Goal: Communication & Community: Answer question/provide support

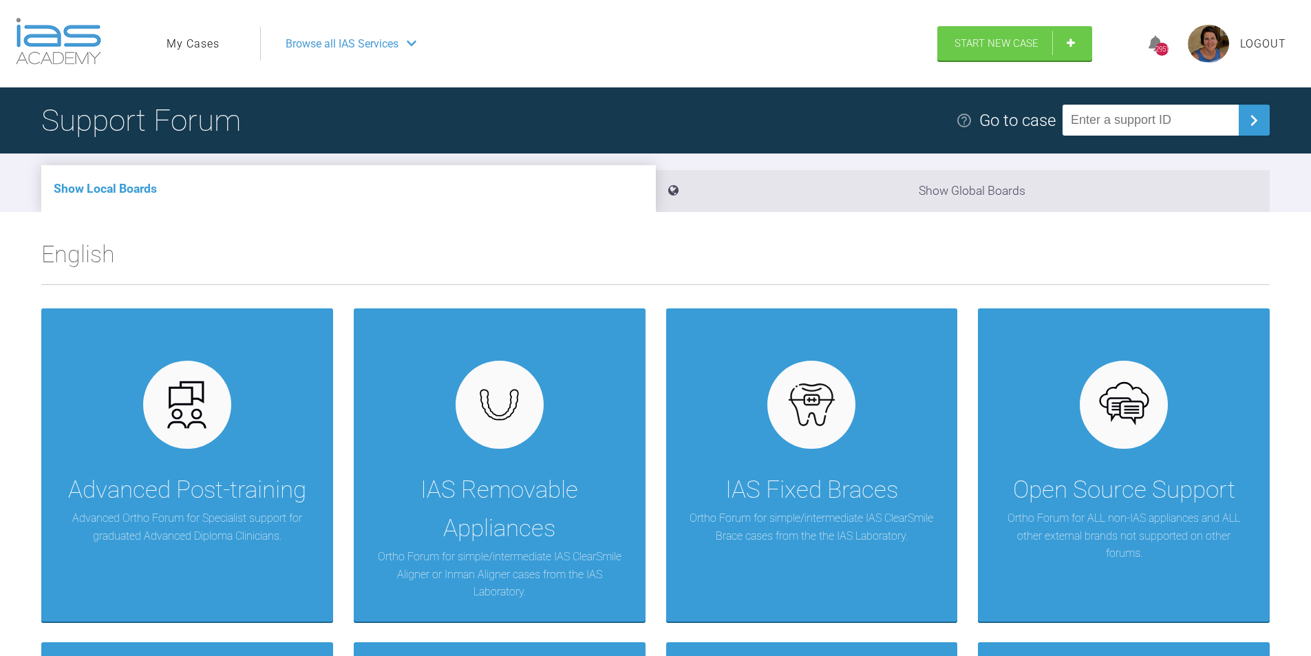
click at [191, 46] on link "My Cases" at bounding box center [193, 44] width 53 height 18
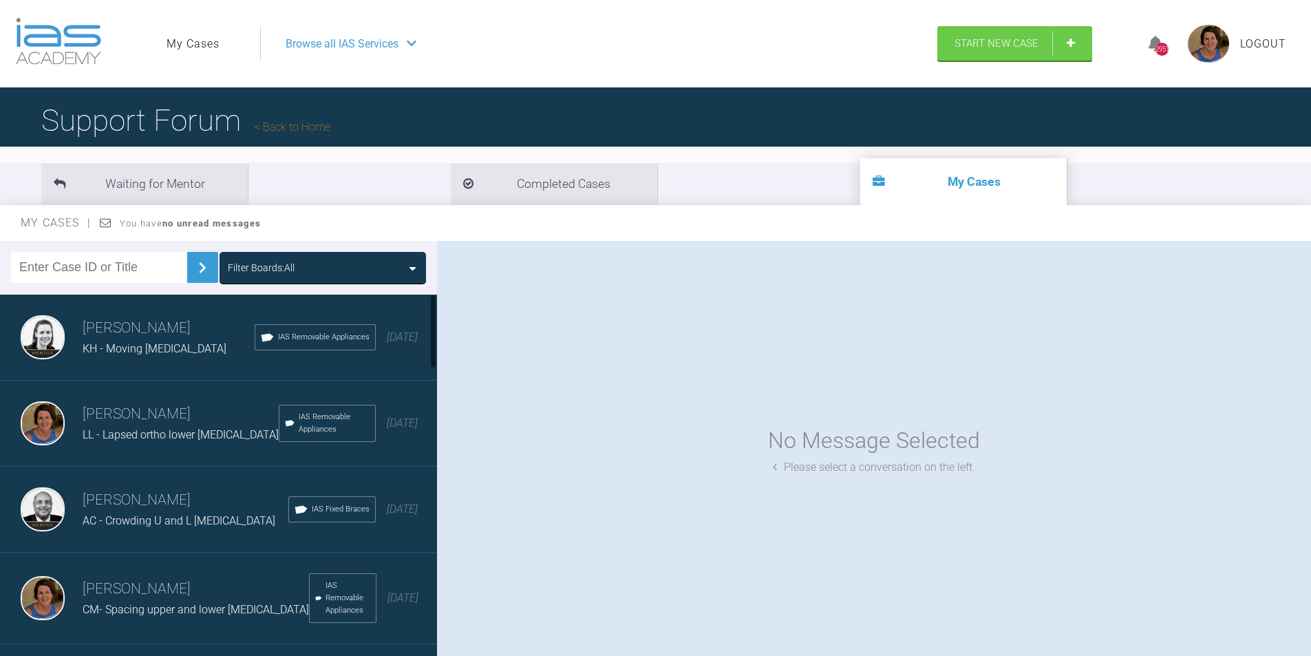
click at [80, 266] on input "text" at bounding box center [99, 267] width 176 height 31
type input "DM"
click at [191, 264] on img at bounding box center [202, 268] width 22 height 22
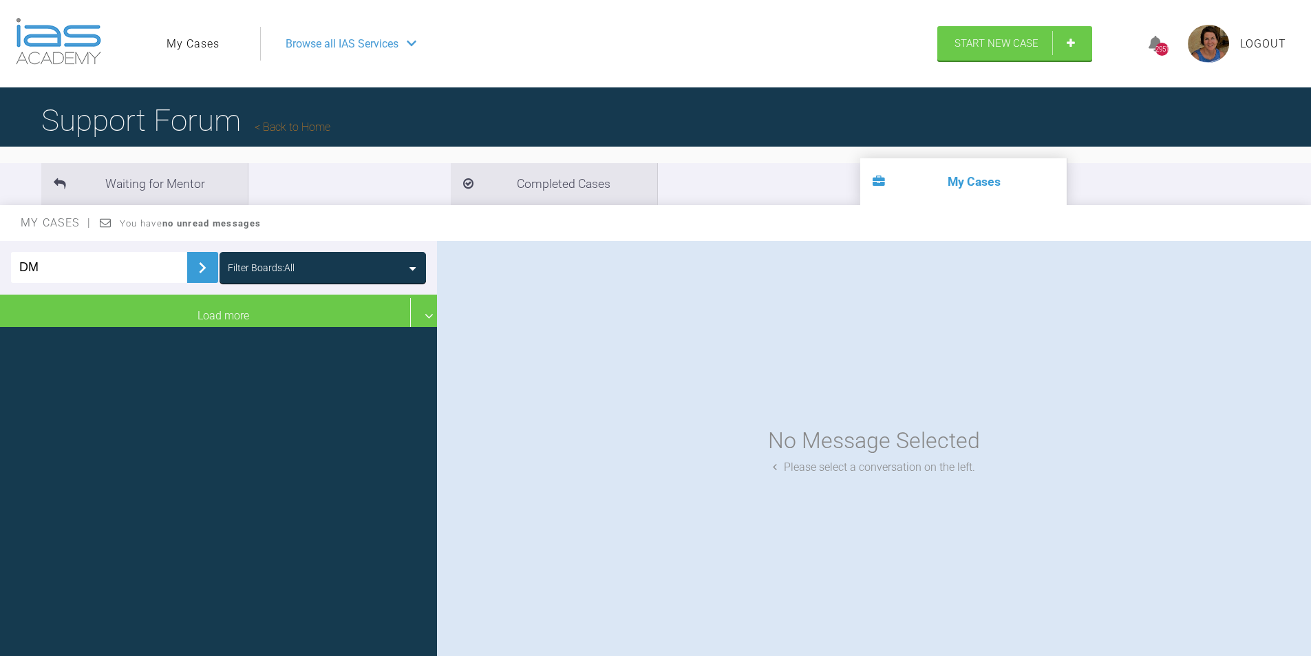
click at [415, 270] on icon at bounding box center [412, 268] width 6 height 11
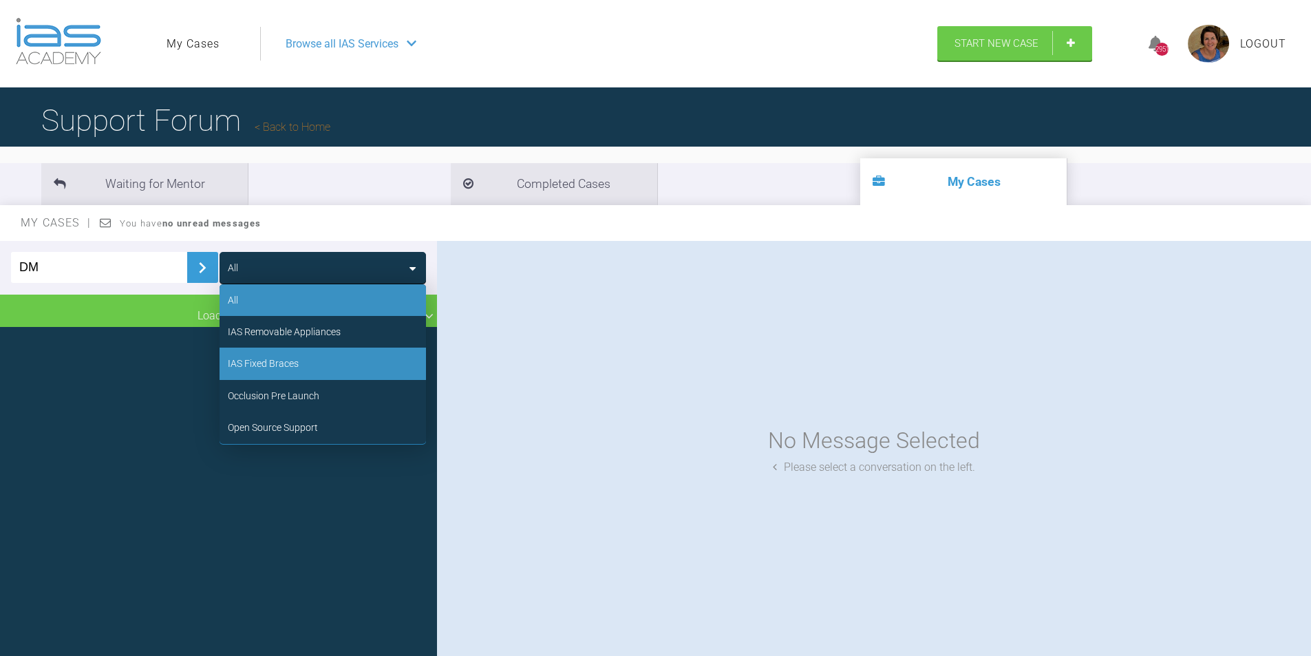
click at [268, 364] on div "IAS Fixed Braces" at bounding box center [263, 363] width 71 height 15
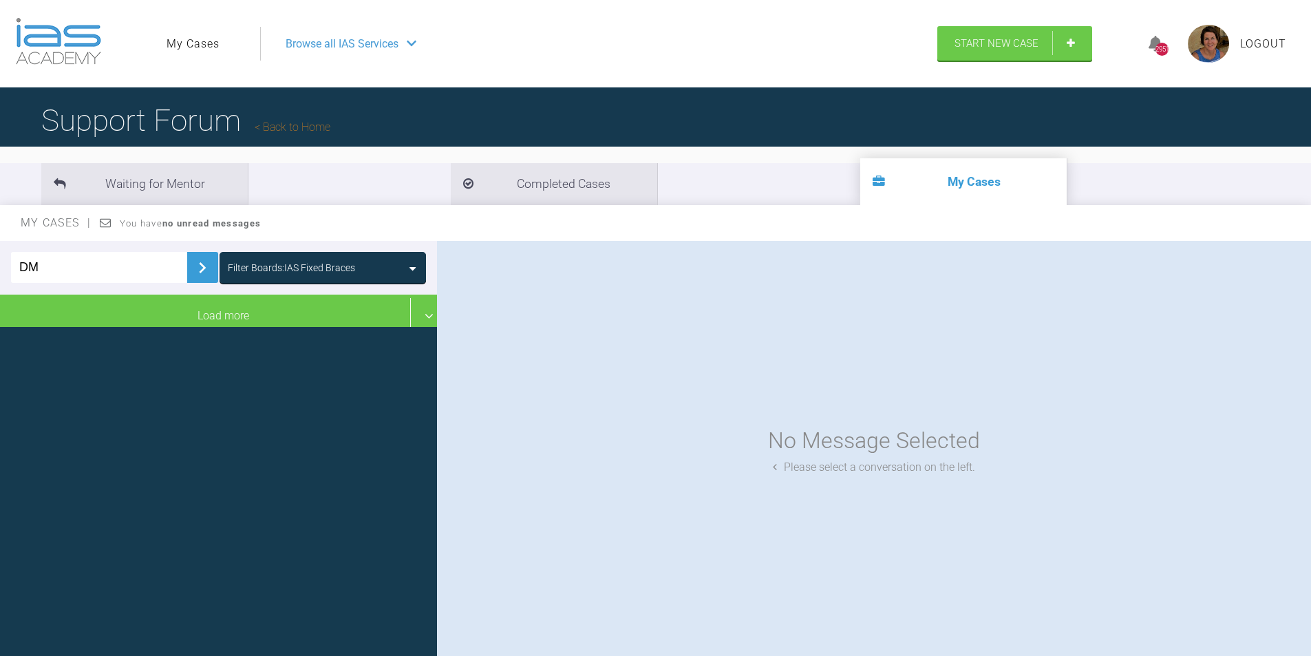
click at [415, 270] on icon at bounding box center [412, 268] width 6 height 11
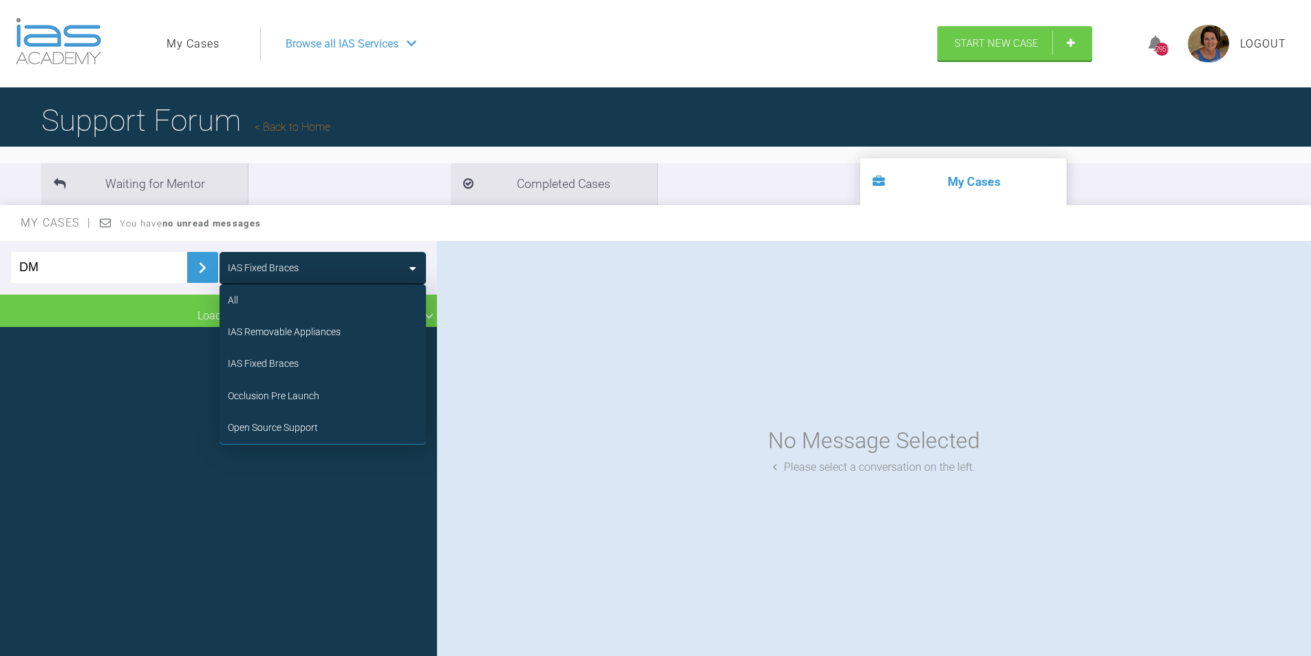
click at [478, 309] on div "No Message Selected Please select a conversation on the left." at bounding box center [874, 450] width 874 height 418
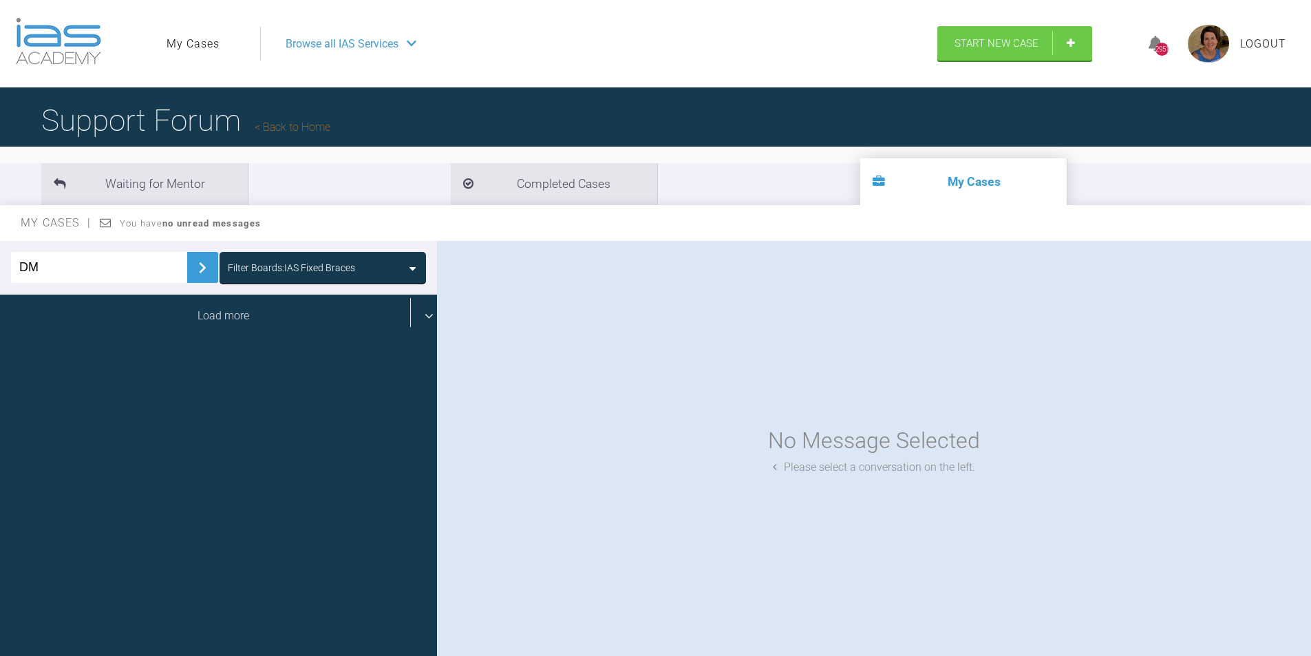
click at [421, 310] on div "Load more" at bounding box center [223, 316] width 447 height 43
click at [416, 312] on div "Load more" at bounding box center [223, 316] width 447 height 43
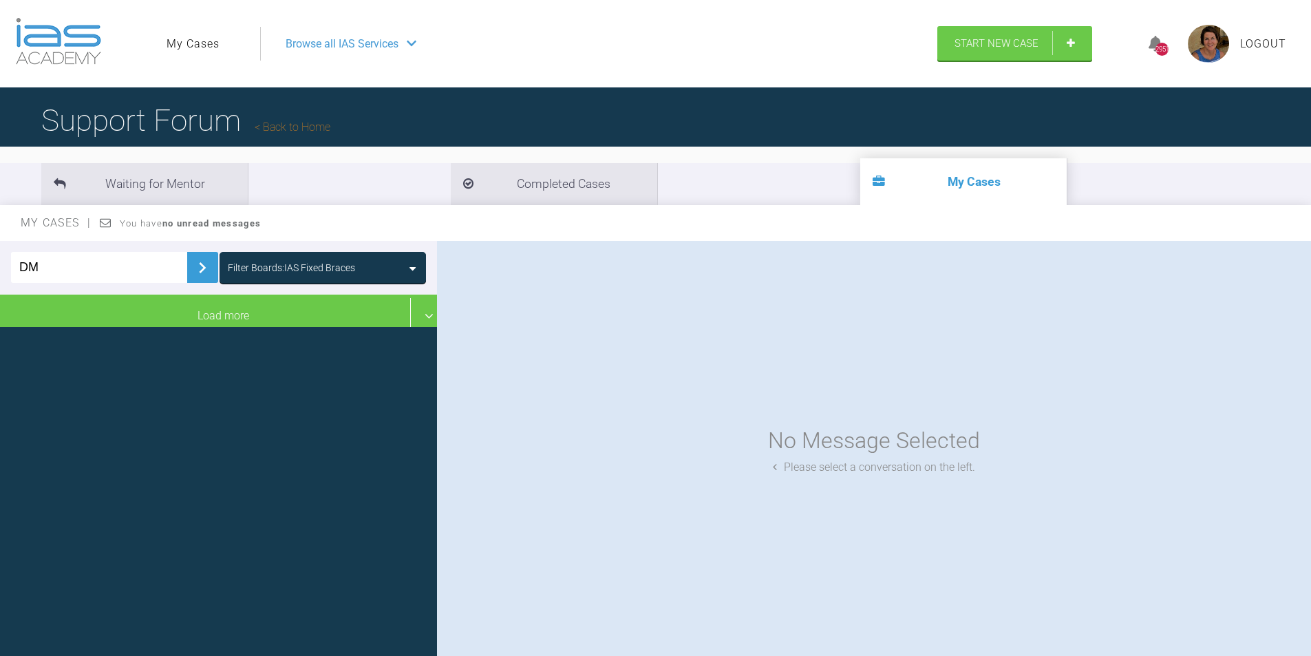
drag, startPoint x: 46, startPoint y: 268, endPoint x: 1, endPoint y: 267, distance: 45.4
click at [1, 267] on div "DM Filter Boards: IAS Fixed Braces" at bounding box center [218, 268] width 437 height 54
click at [411, 266] on icon at bounding box center [412, 268] width 6 height 11
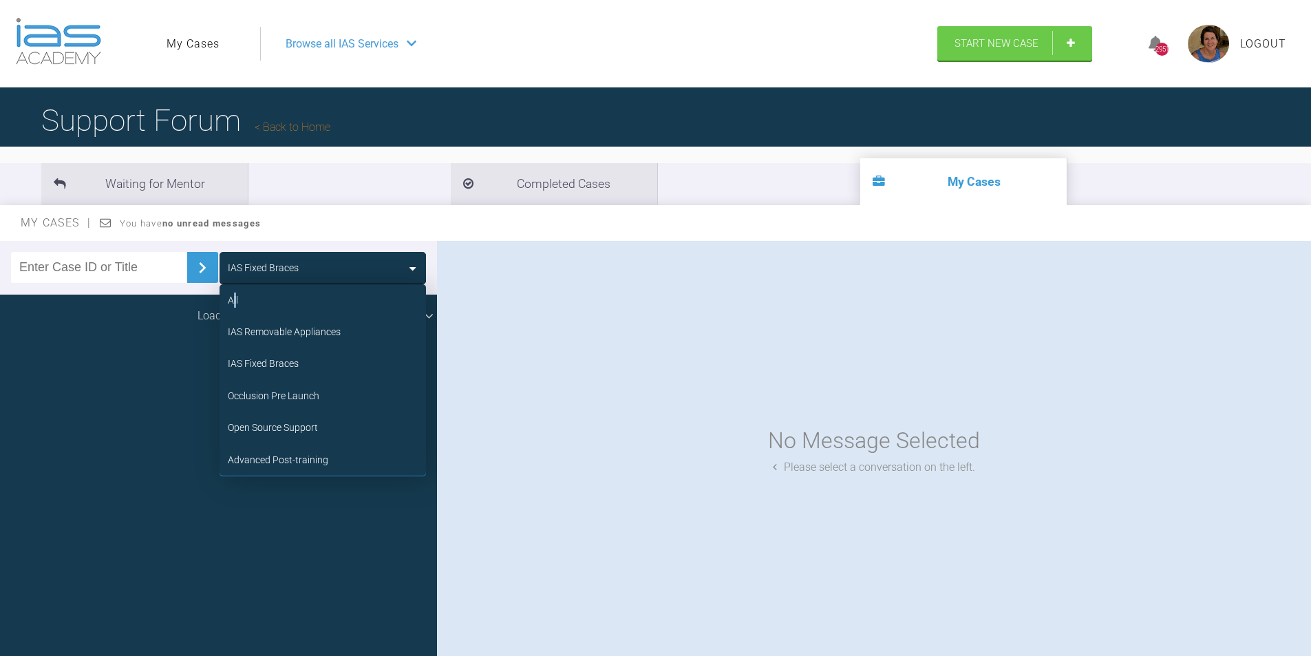
click at [237, 295] on div "All" at bounding box center [233, 299] width 10 height 15
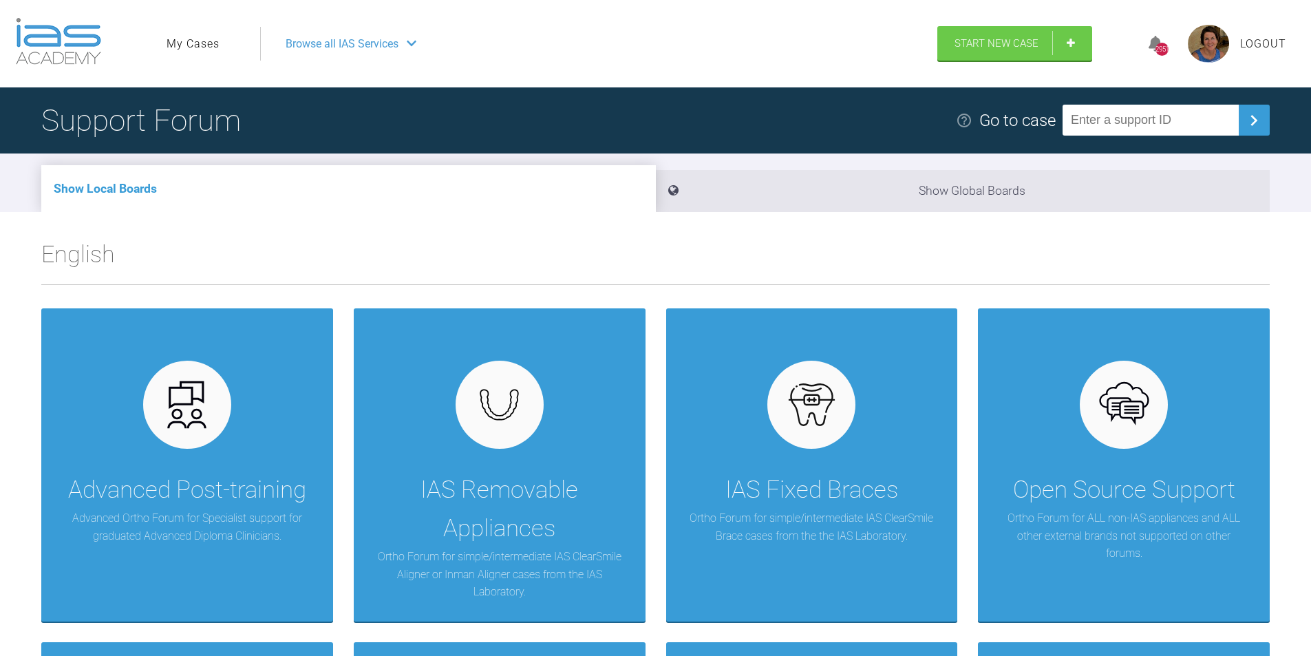
click at [187, 43] on link "My Cases" at bounding box center [193, 44] width 53 height 18
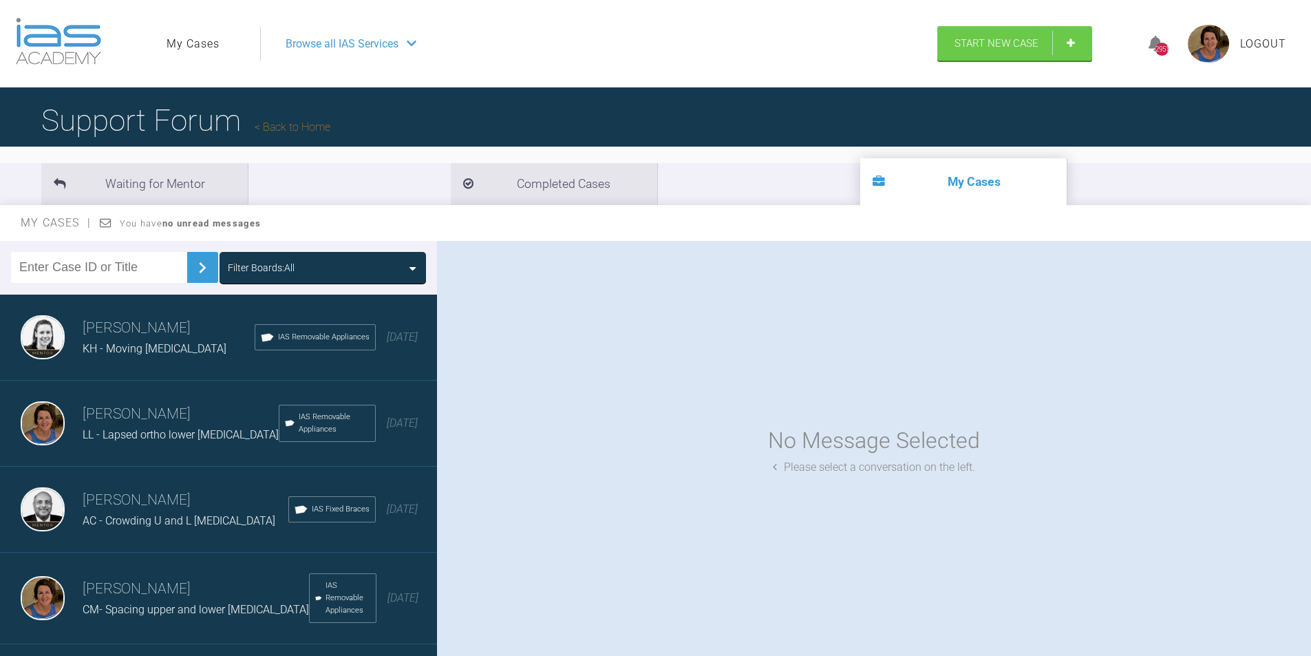
click at [410, 266] on icon at bounding box center [412, 268] width 6 height 11
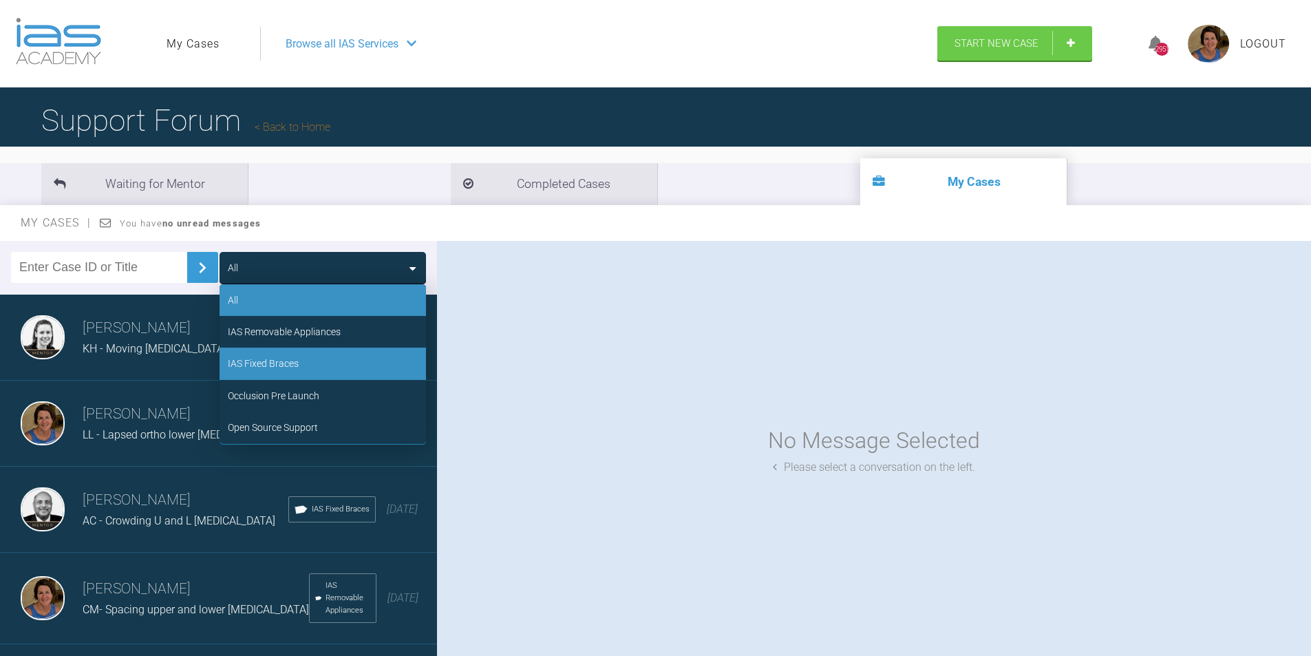
click at [317, 364] on div "IAS Fixed Braces" at bounding box center [323, 364] width 206 height 32
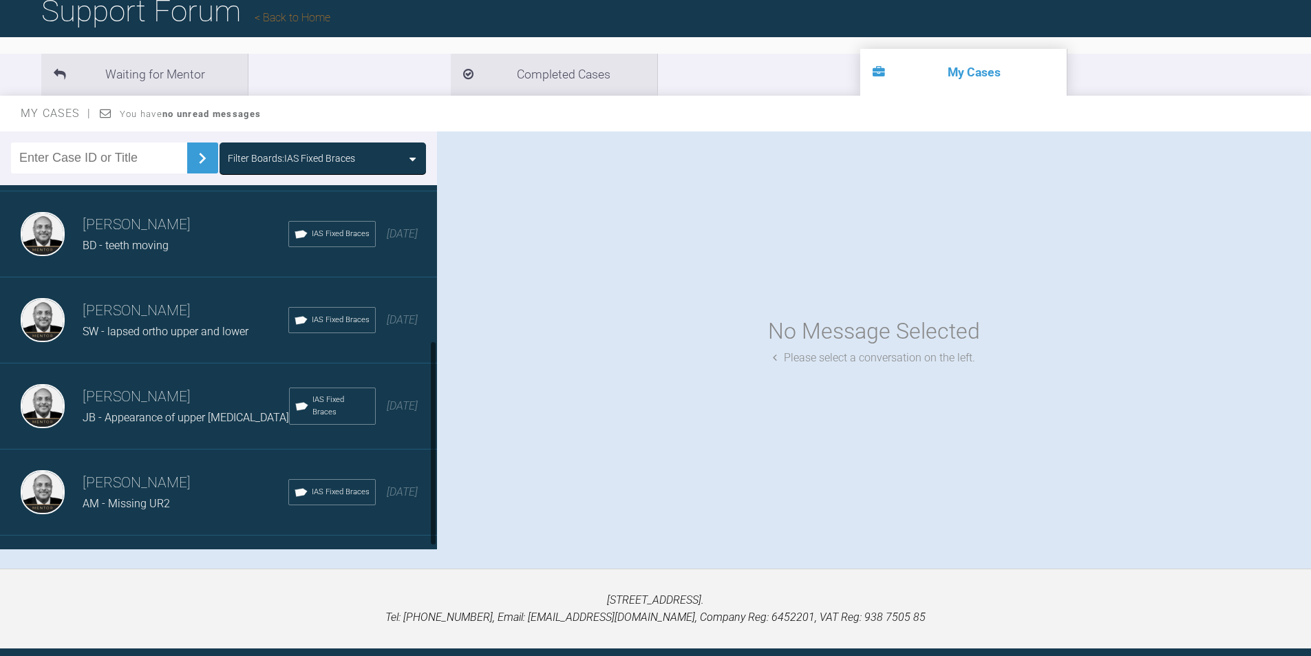
scroll to position [281, 0]
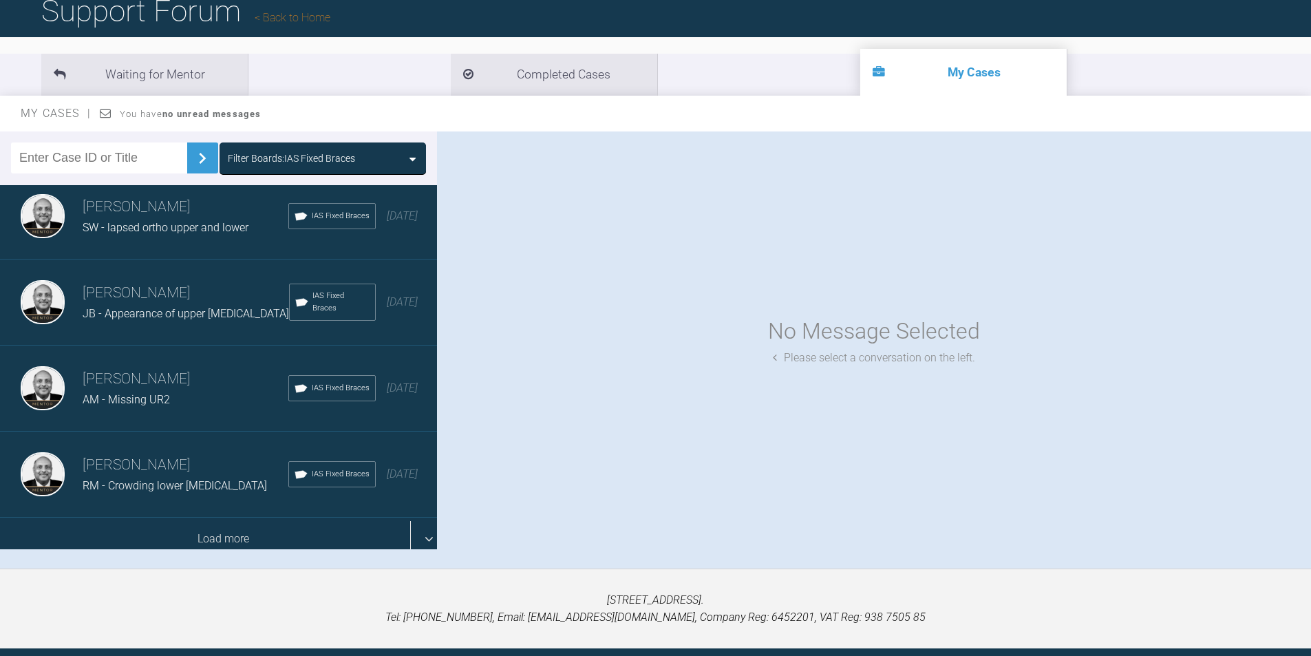
click at [248, 529] on div "Load more" at bounding box center [223, 538] width 447 height 43
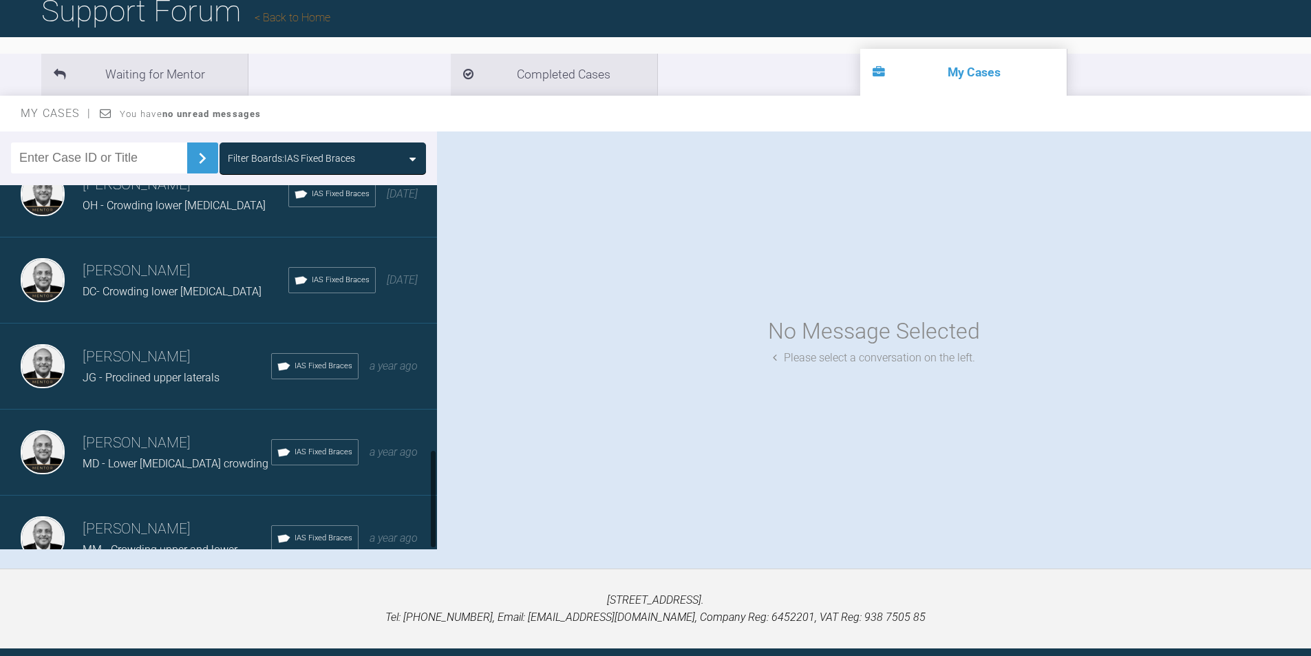
scroll to position [969, 0]
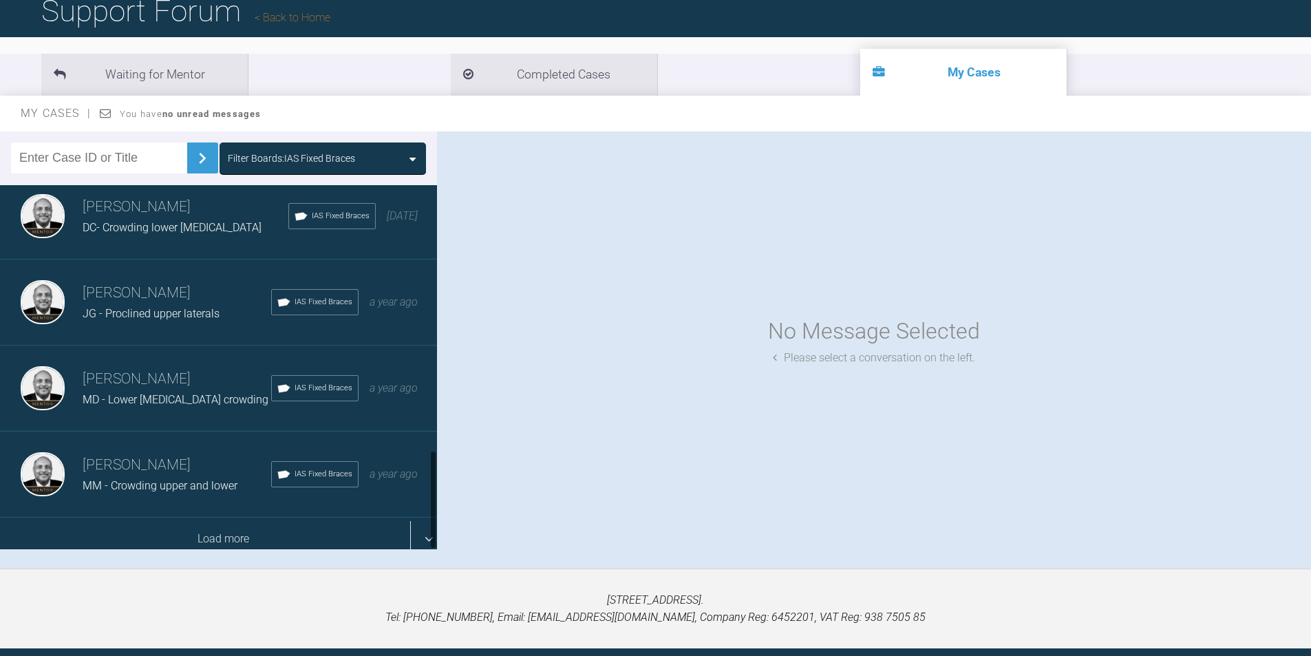
click at [232, 527] on div "Load more" at bounding box center [223, 538] width 447 height 43
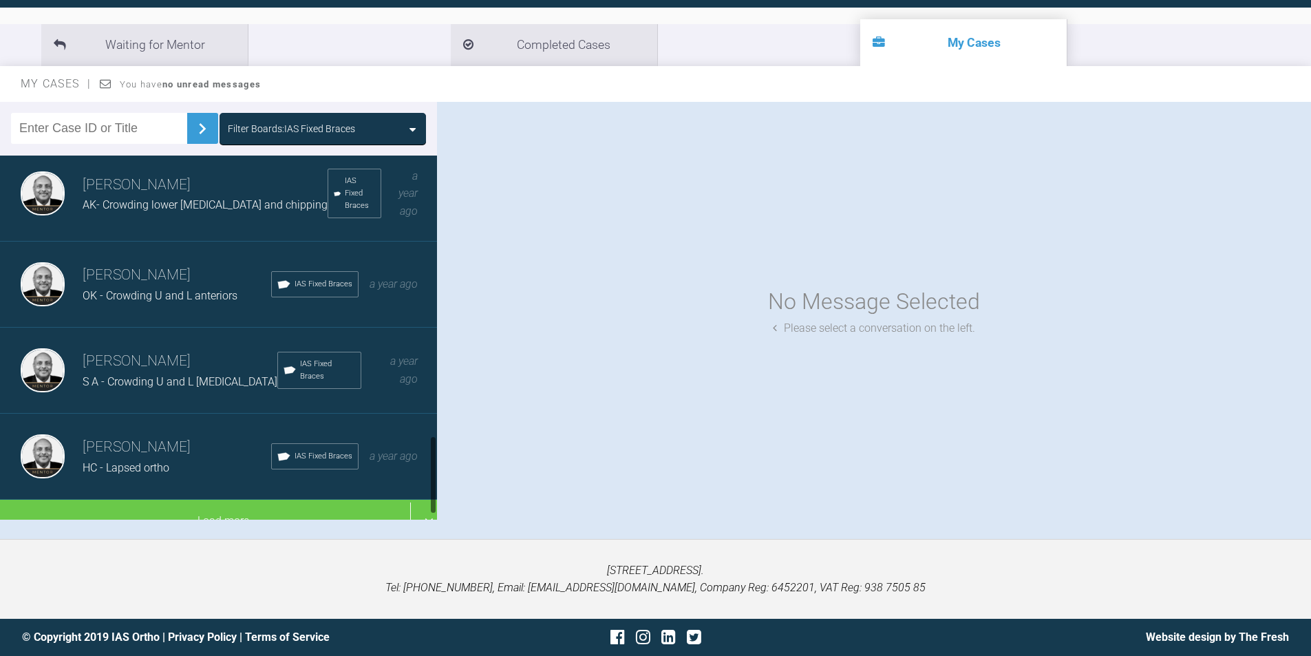
scroll to position [1313, 0]
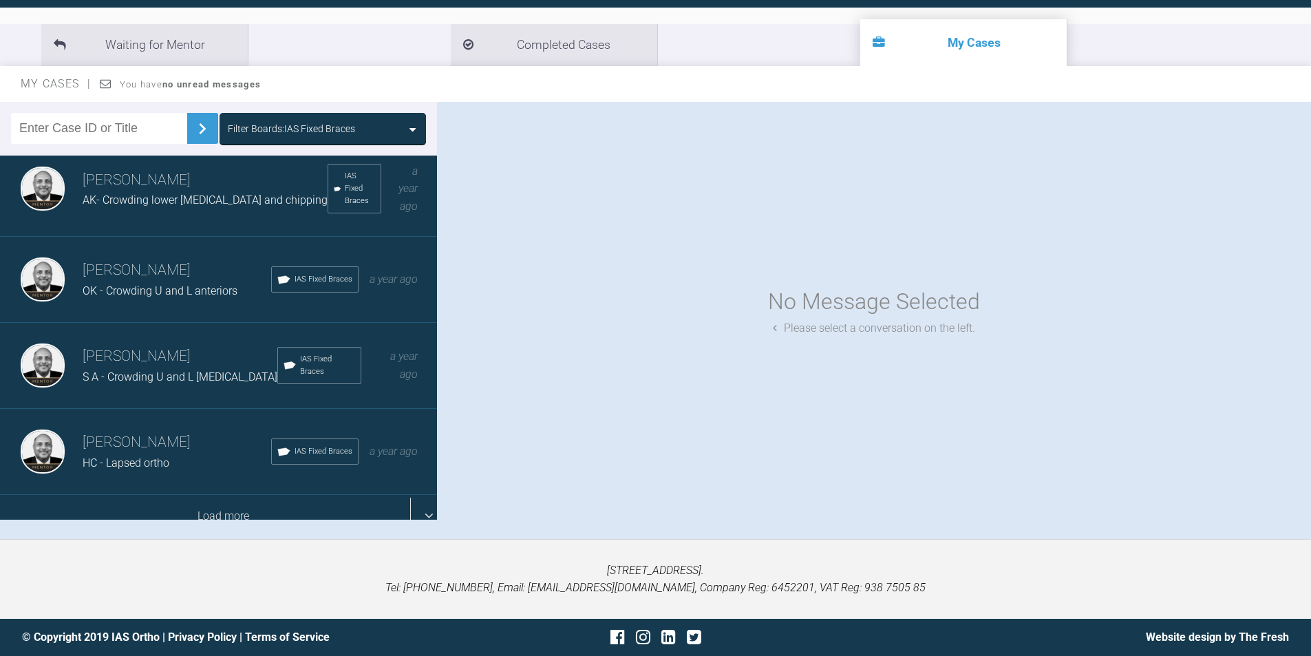
click at [254, 500] on div "Load more" at bounding box center [223, 516] width 447 height 43
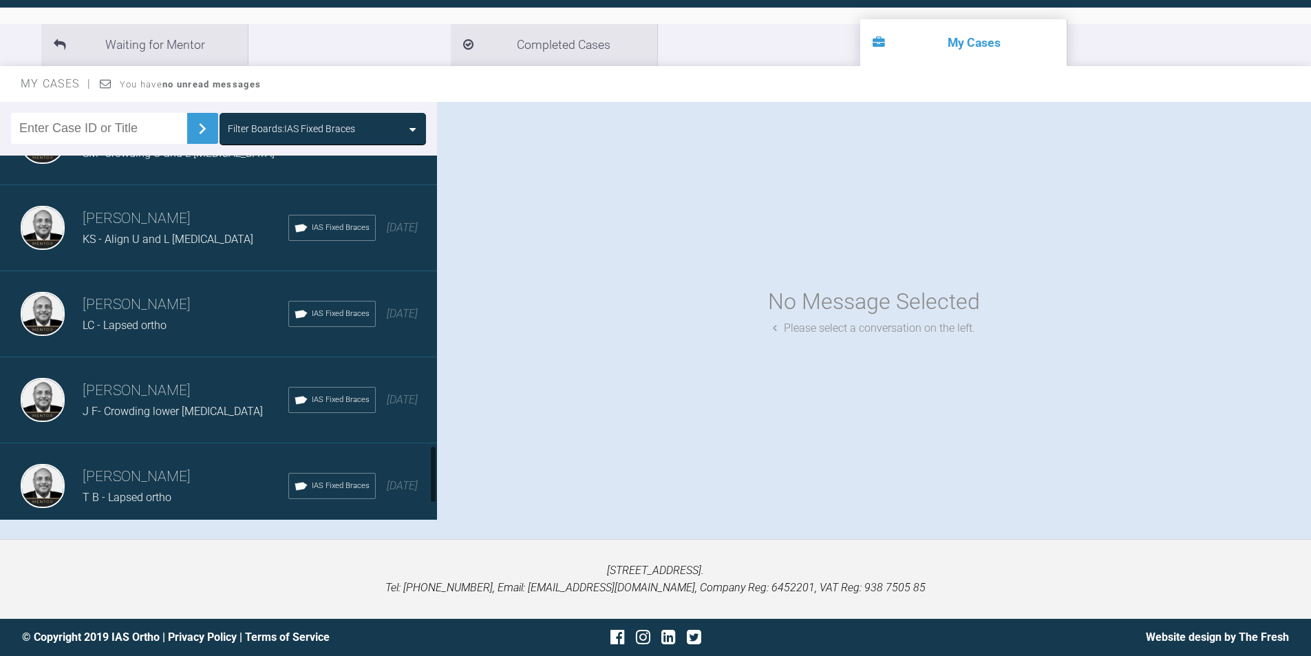
scroll to position [1915, 0]
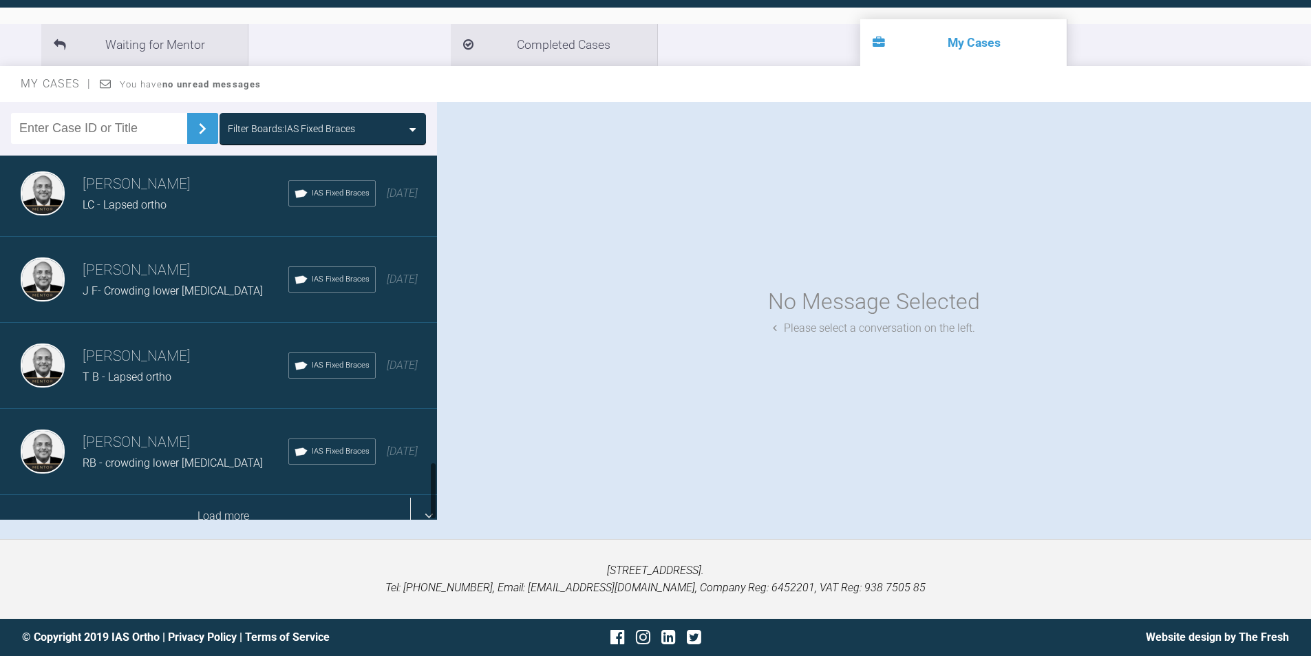
click at [230, 502] on div "Load more" at bounding box center [223, 516] width 447 height 43
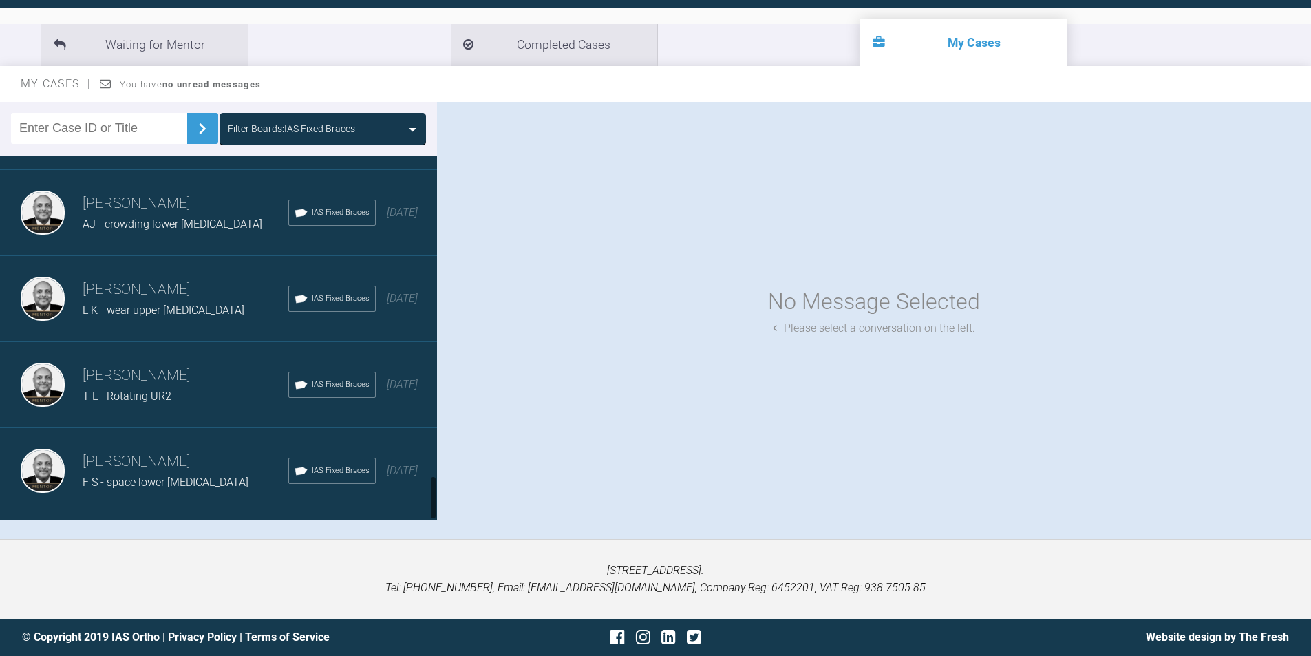
scroll to position [2603, 0]
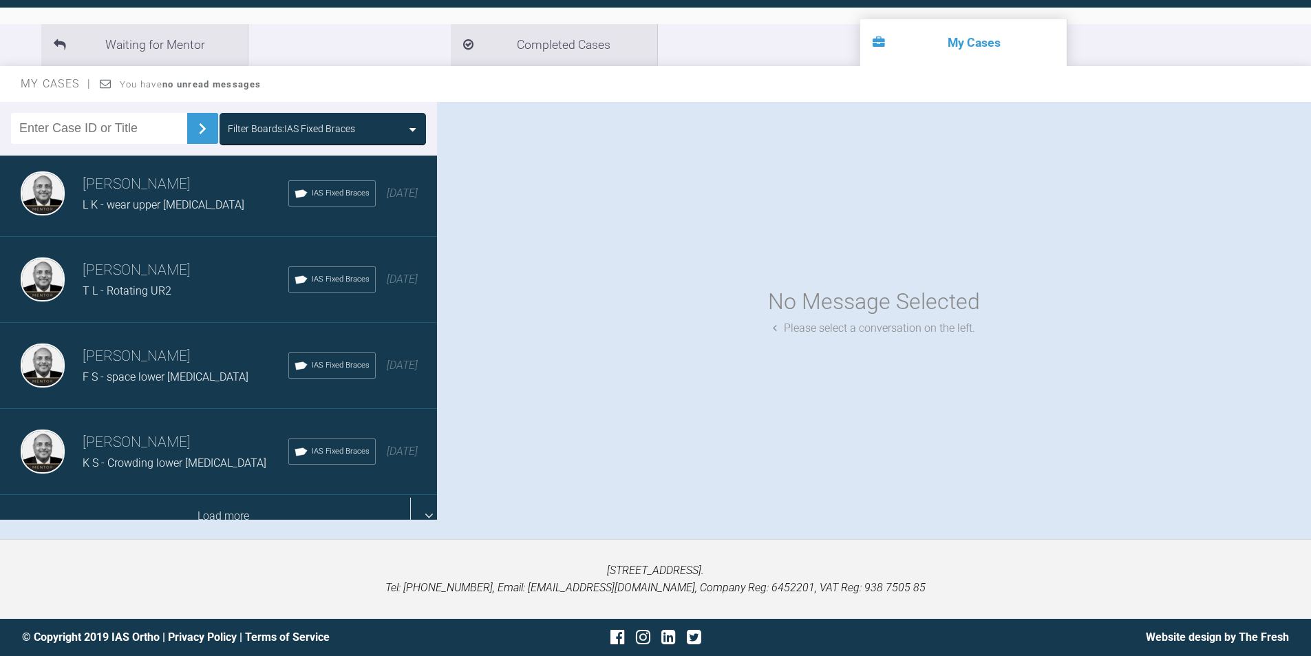
click at [249, 500] on div "Load more" at bounding box center [223, 516] width 447 height 43
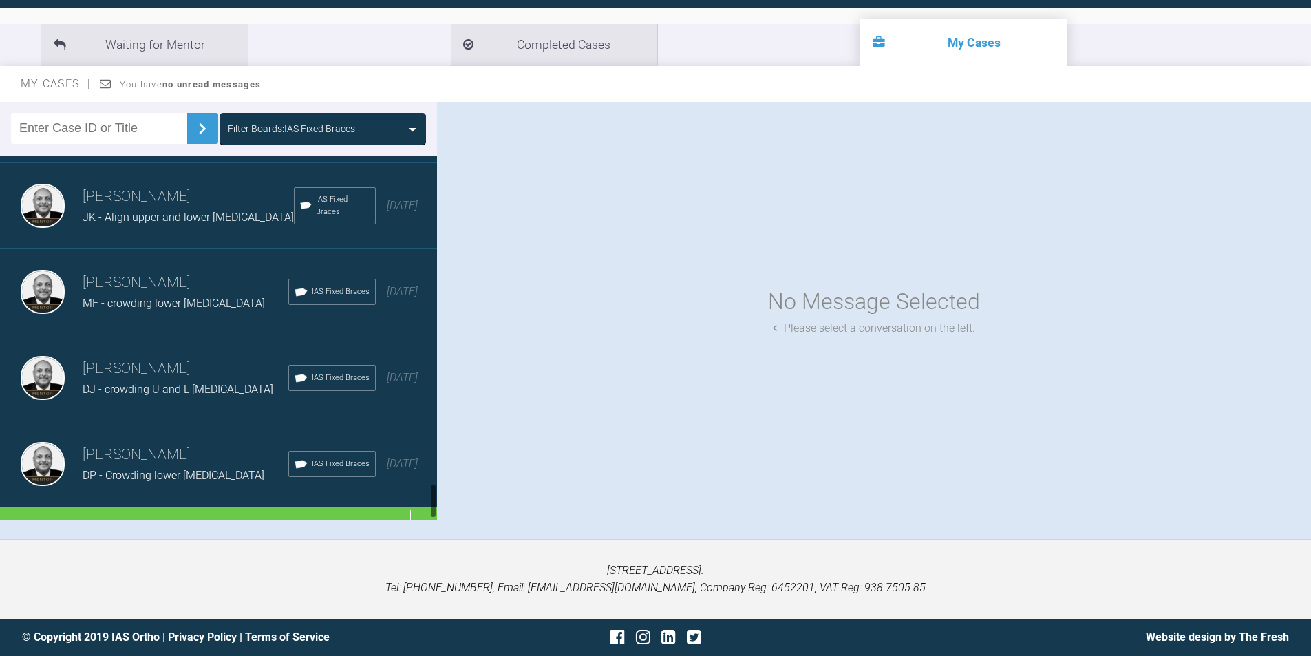
scroll to position [3377, 0]
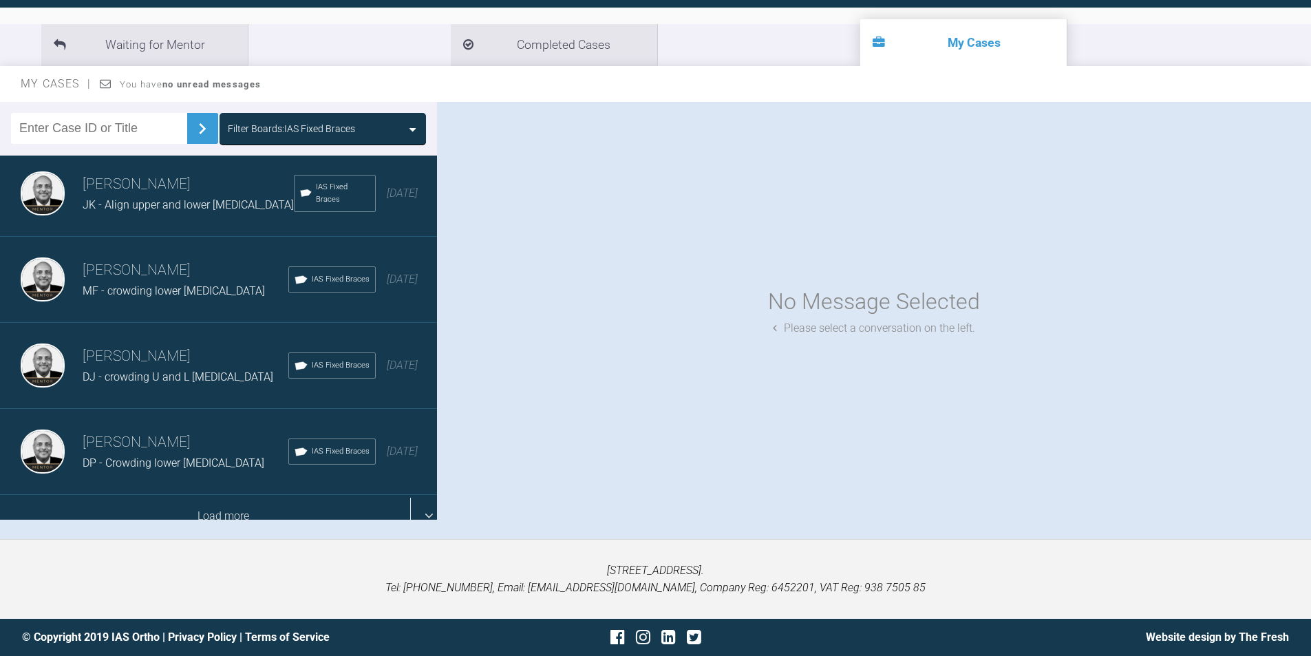
click at [243, 495] on div "Load more" at bounding box center [223, 516] width 447 height 43
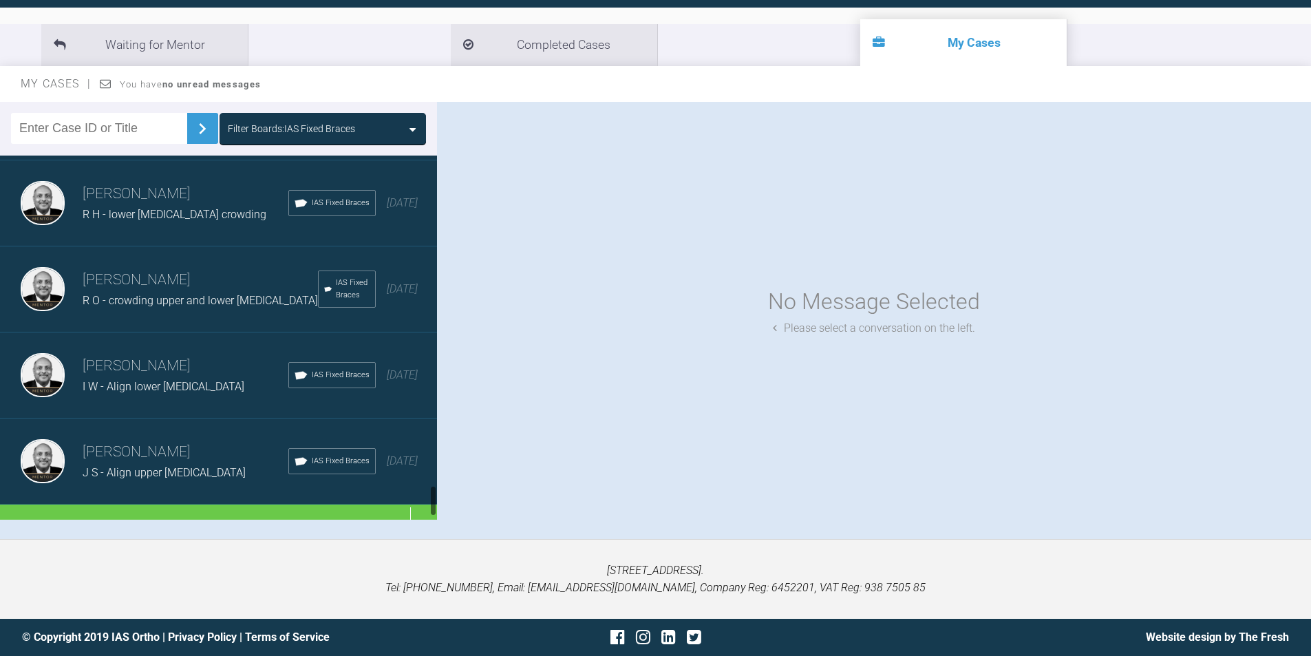
scroll to position [3894, 0]
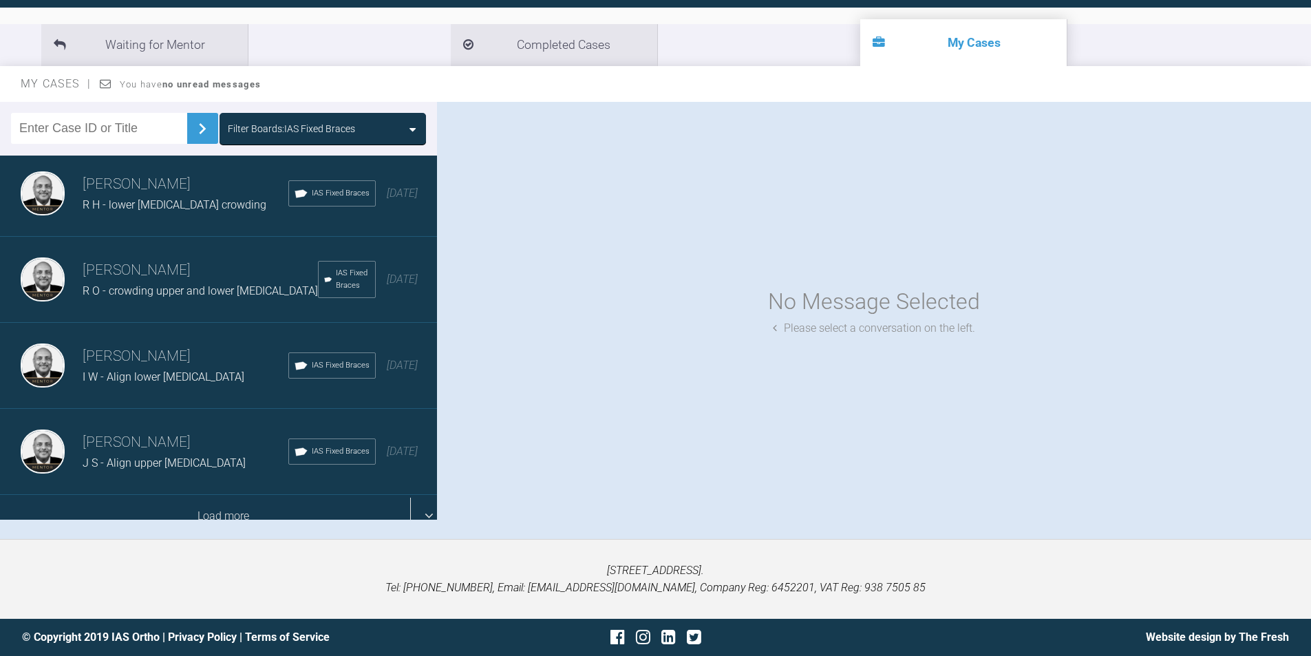
click at [242, 495] on div "Load more" at bounding box center [223, 516] width 447 height 43
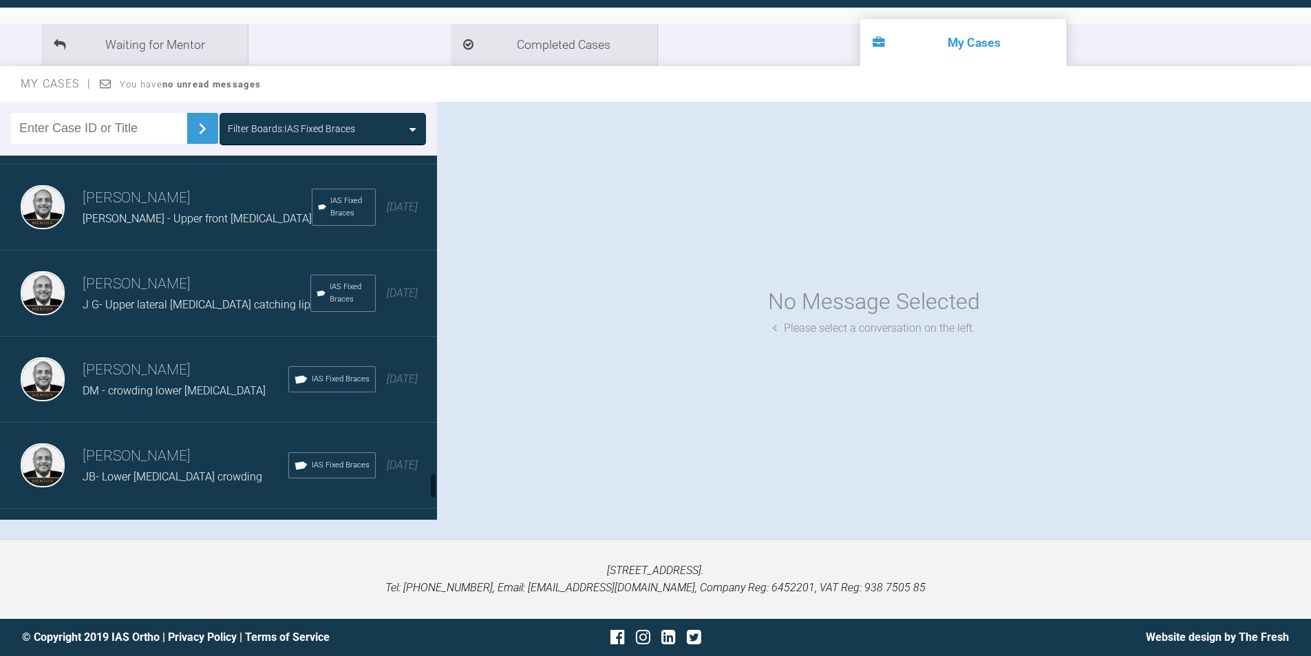
scroll to position [4582, 0]
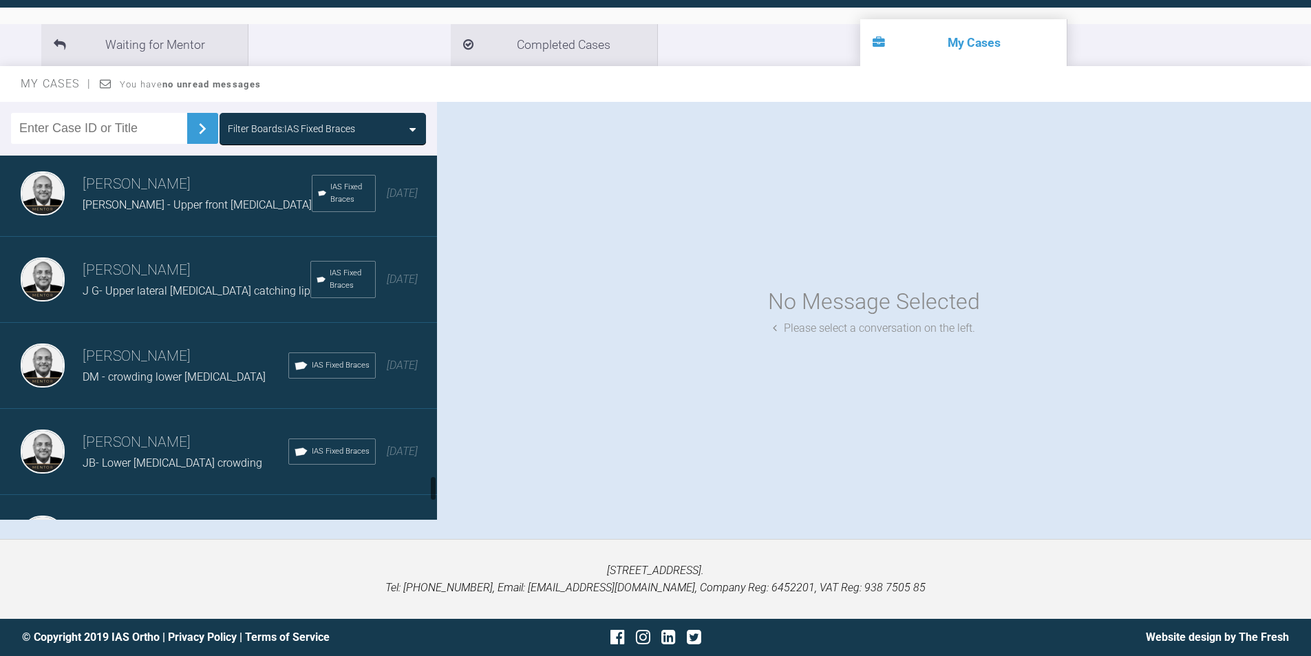
click at [176, 370] on span "DM - crowding lower incisors" at bounding box center [174, 376] width 183 height 13
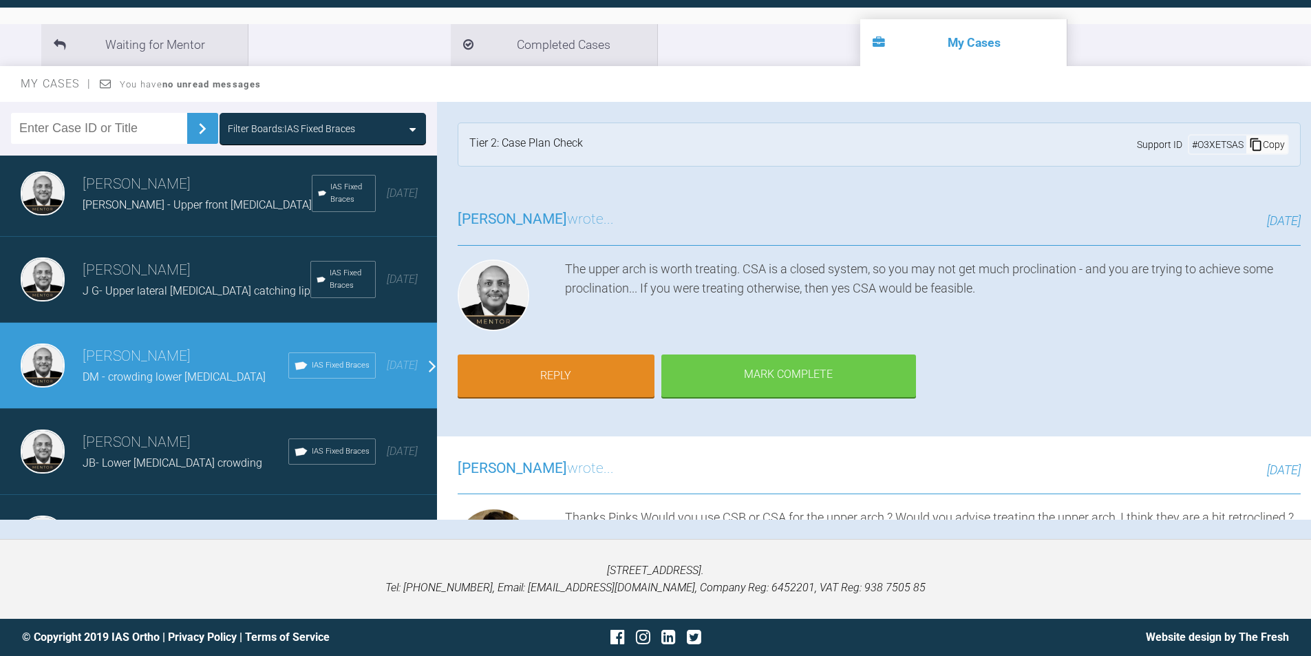
click at [1249, 143] on icon at bounding box center [1256, 145] width 14 height 14
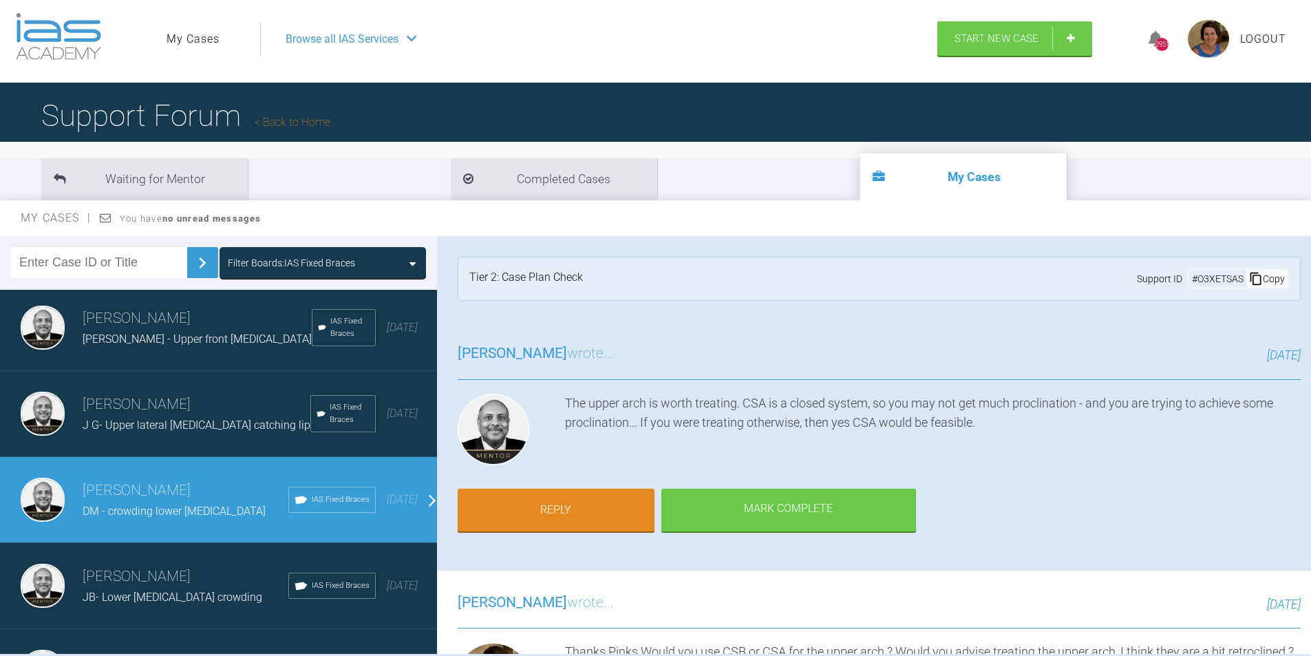
scroll to position [0, 0]
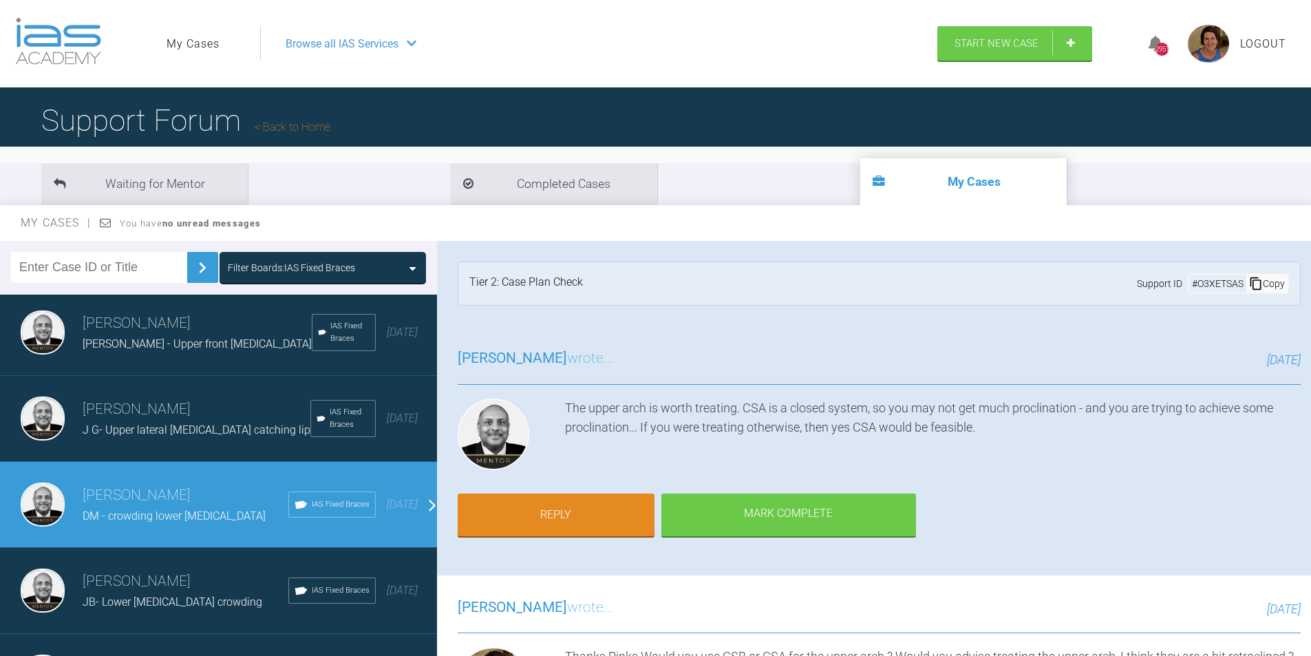
click at [1250, 284] on icon at bounding box center [1255, 283] width 11 height 12
click at [551, 515] on link "Reply" at bounding box center [556, 516] width 197 height 43
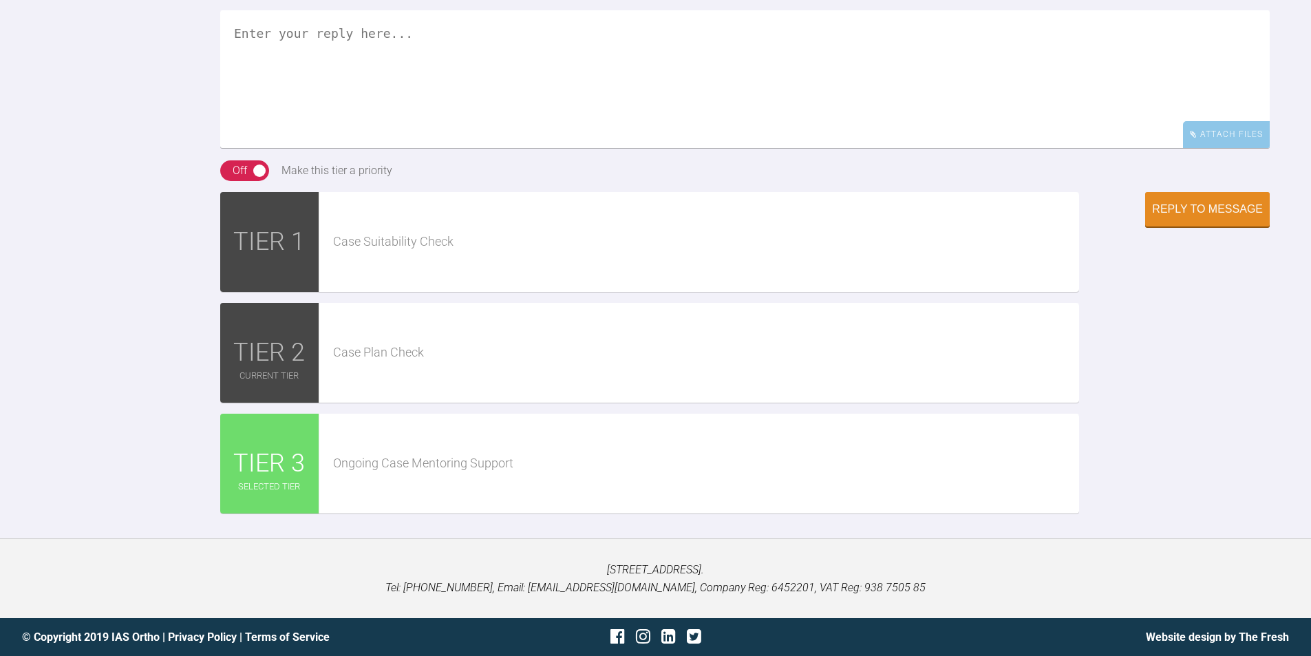
scroll to position [2700, 0]
click at [238, 87] on textarea at bounding box center [744, 79] width 1049 height 138
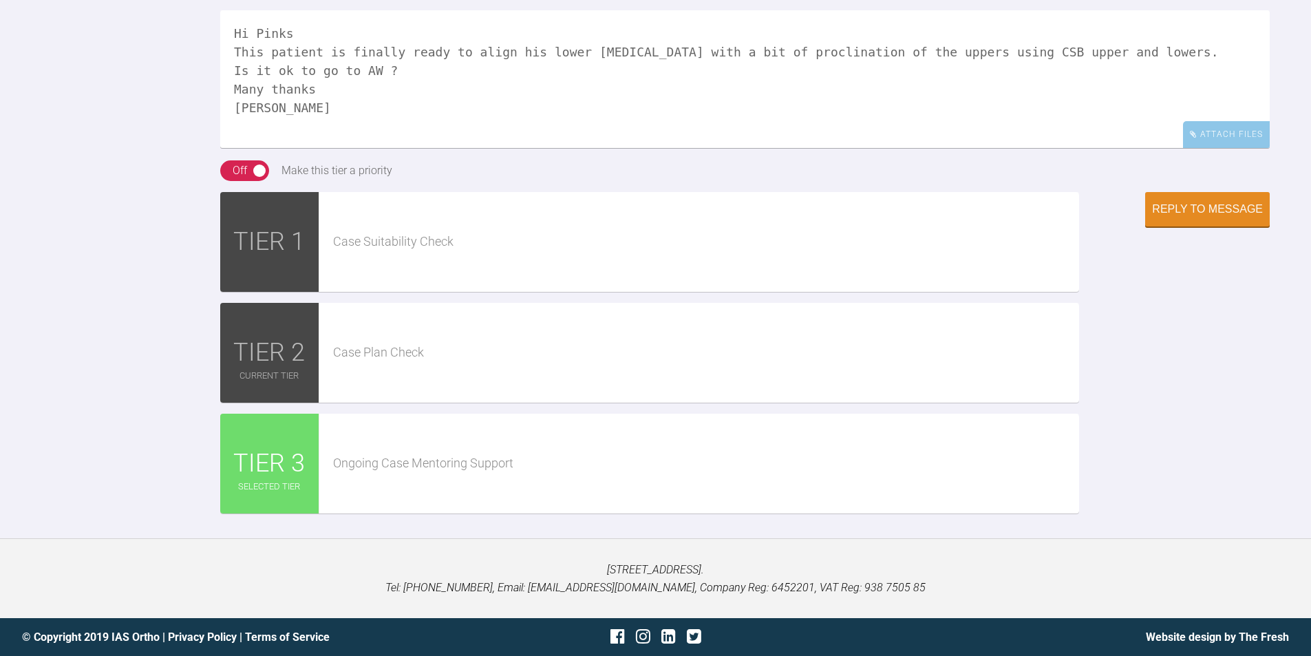
scroll to position [2356, 0]
type textarea "Hi Pinks This patient is finally ready to align his lower incisors with a bit o…"
click at [1219, 217] on div "Reply to Message" at bounding box center [1207, 210] width 111 height 12
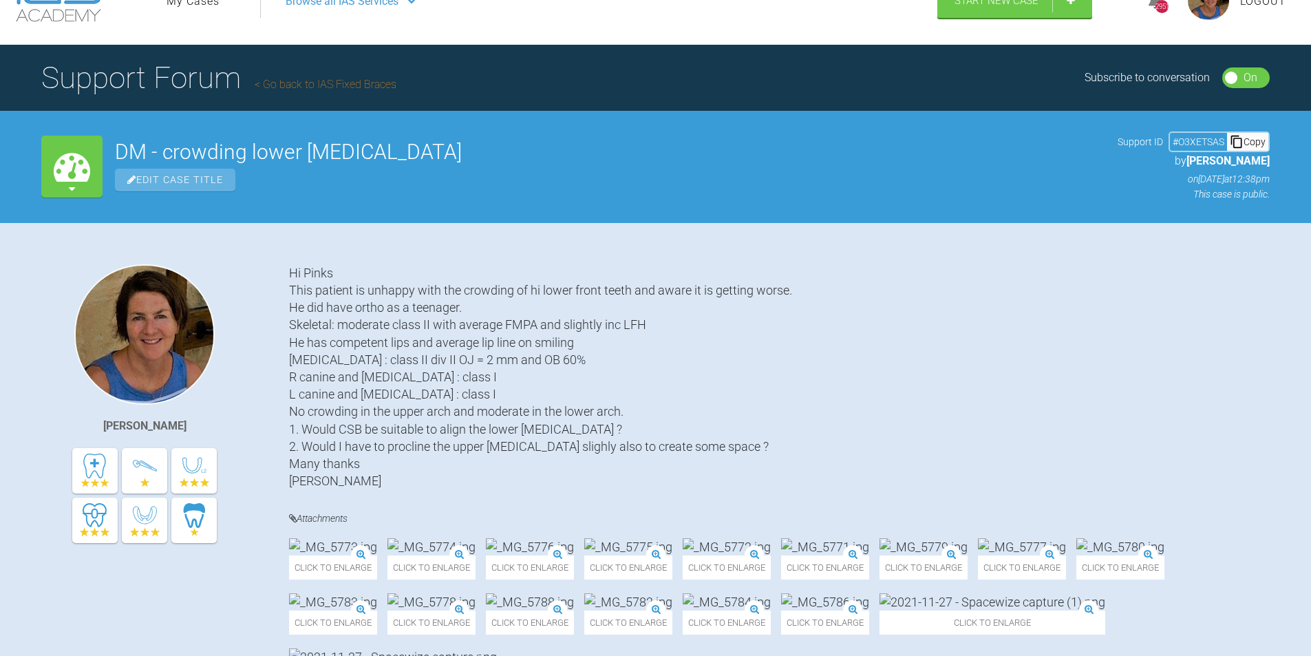
scroll to position [0, 0]
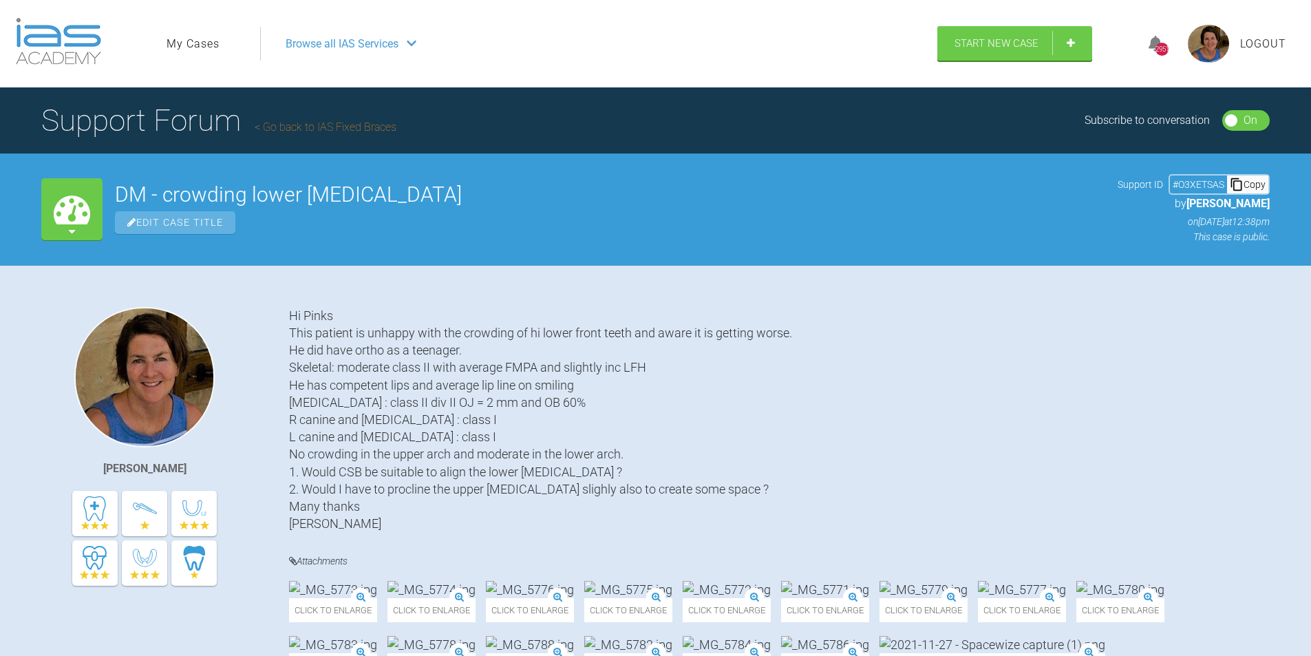
click at [193, 46] on link "My Cases" at bounding box center [193, 44] width 53 height 18
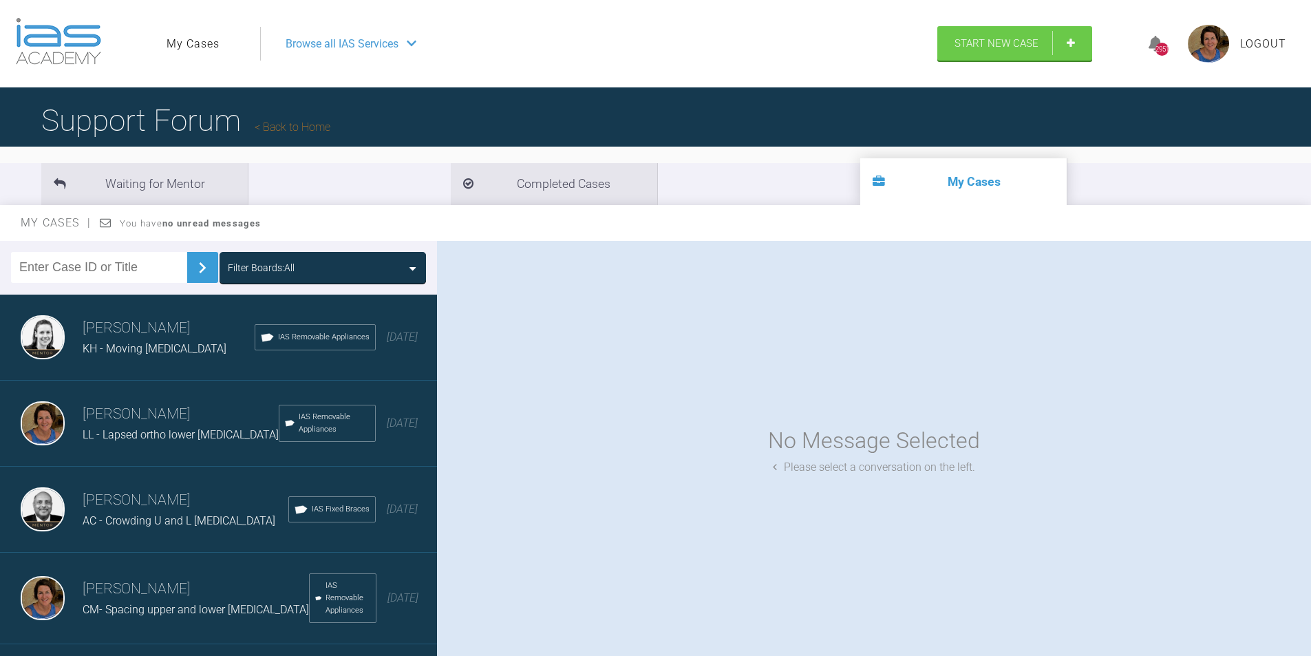
click at [38, 268] on input "text" at bounding box center [99, 267] width 176 height 31
click at [191, 264] on img at bounding box center [202, 268] width 22 height 22
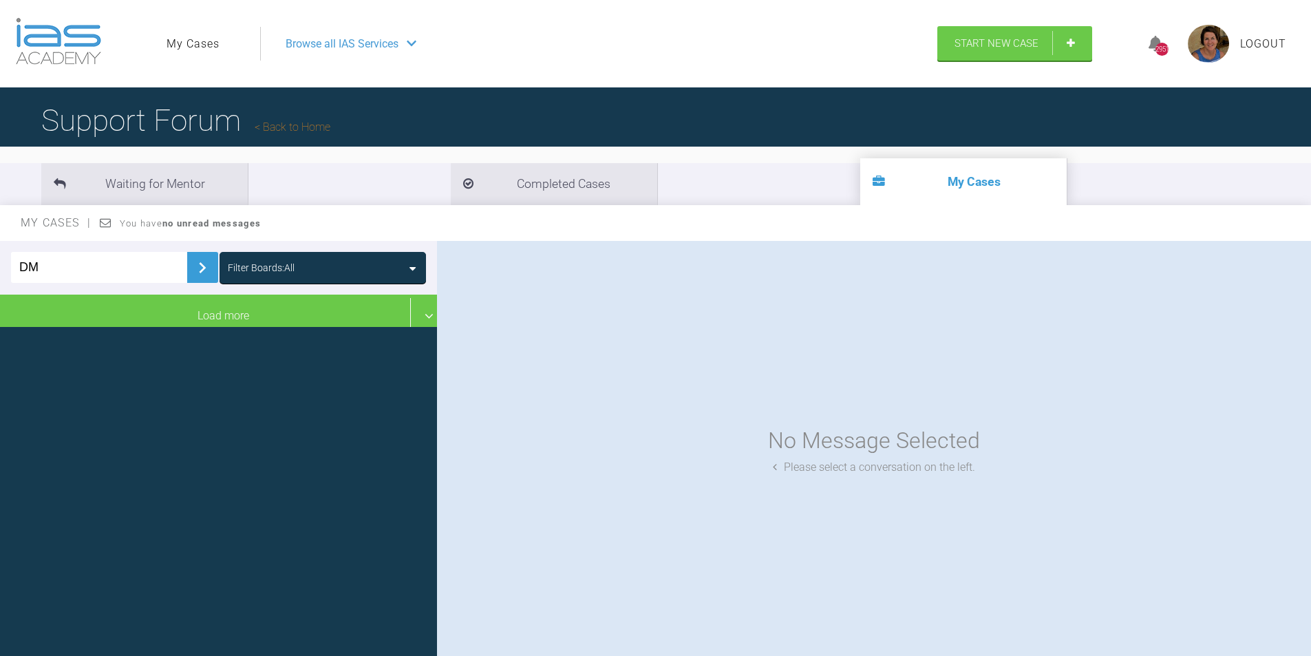
click at [105, 270] on input "DM" at bounding box center [99, 267] width 176 height 31
type input "D"
click at [413, 266] on icon at bounding box center [412, 268] width 6 height 11
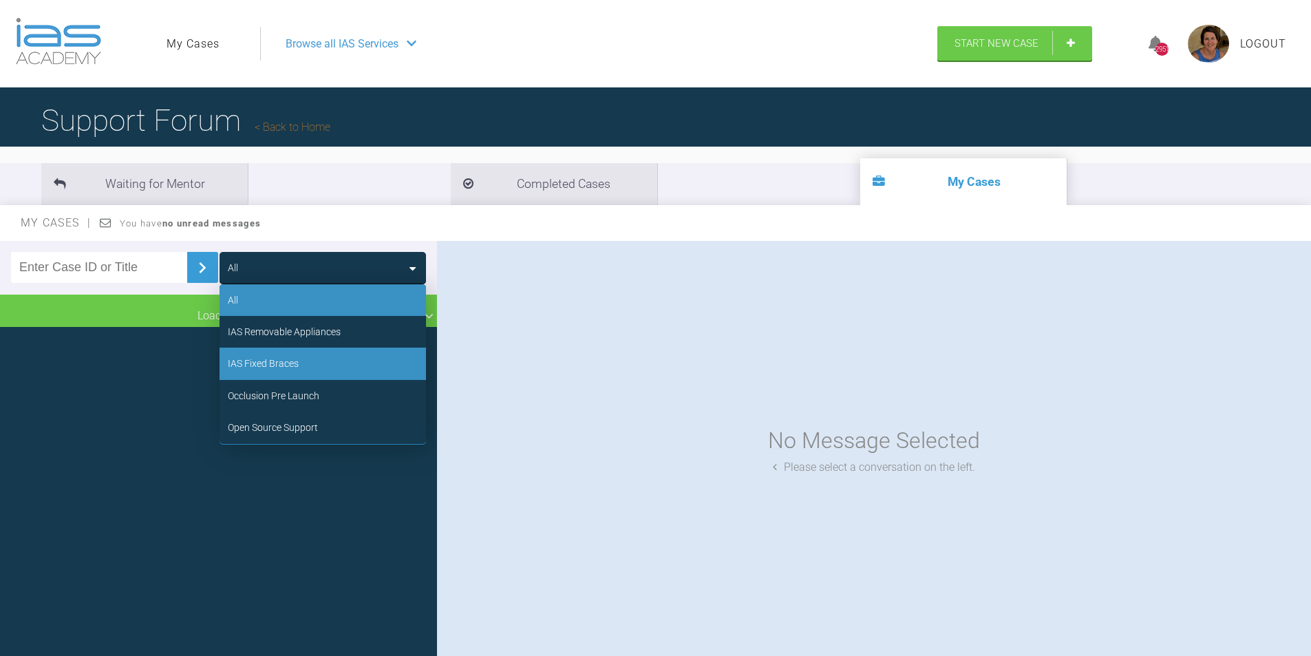
click at [270, 365] on div "IAS Fixed Braces" at bounding box center [263, 363] width 71 height 15
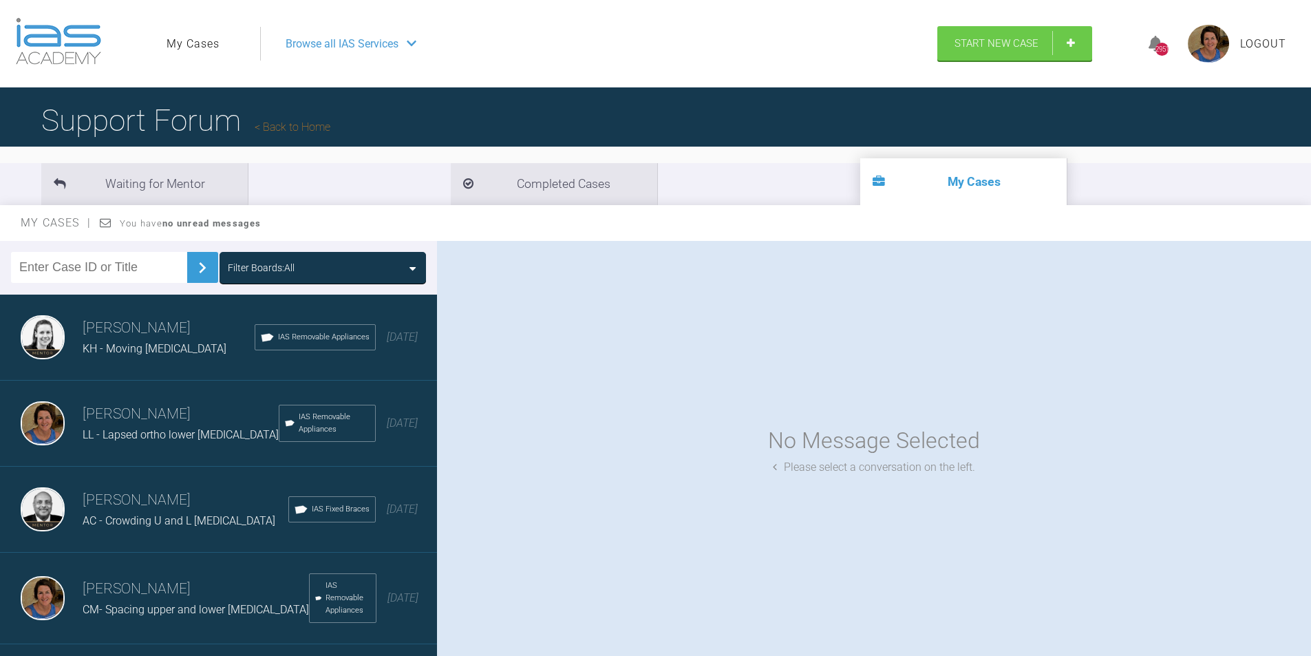
click at [403, 45] on div "Browse all IAS Services" at bounding box center [592, 44] width 639 height 34
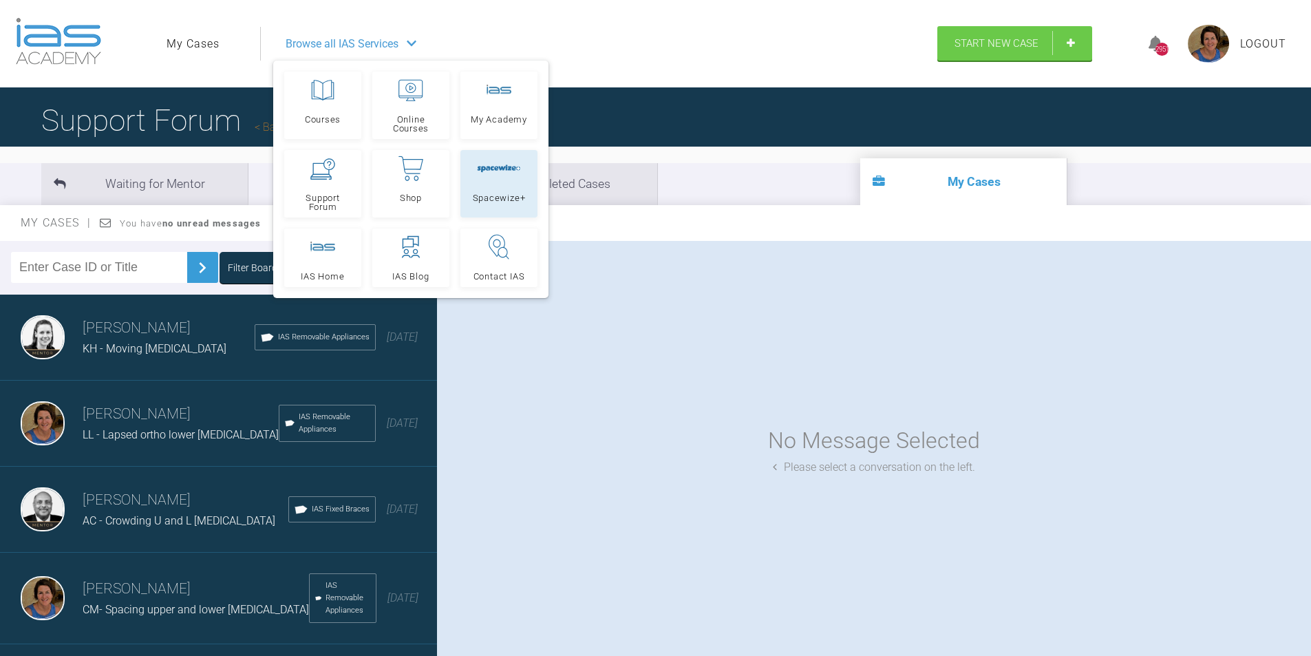
click at [494, 192] on link "Spacewize+" at bounding box center [498, 183] width 77 height 67
